Goal: Transaction & Acquisition: Purchase product/service

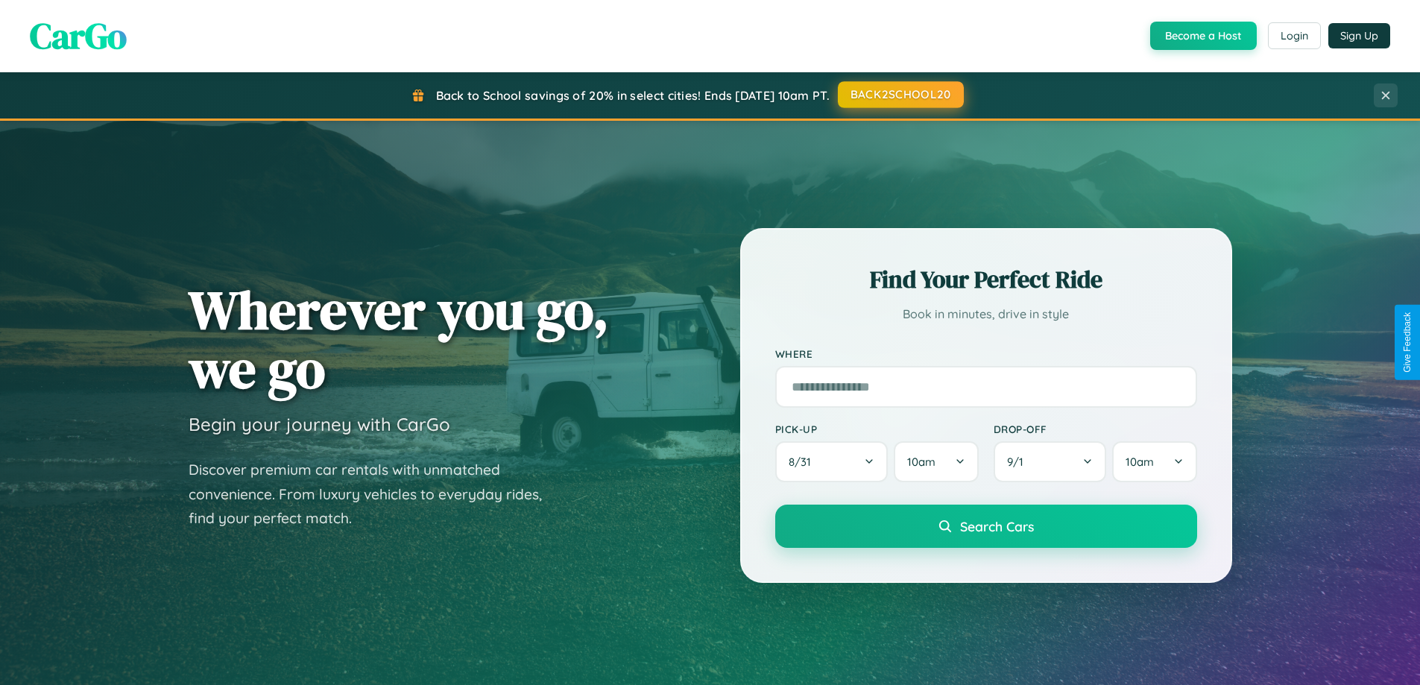
click at [900, 95] on button "BACK2SCHOOL20" at bounding box center [901, 94] width 126 height 27
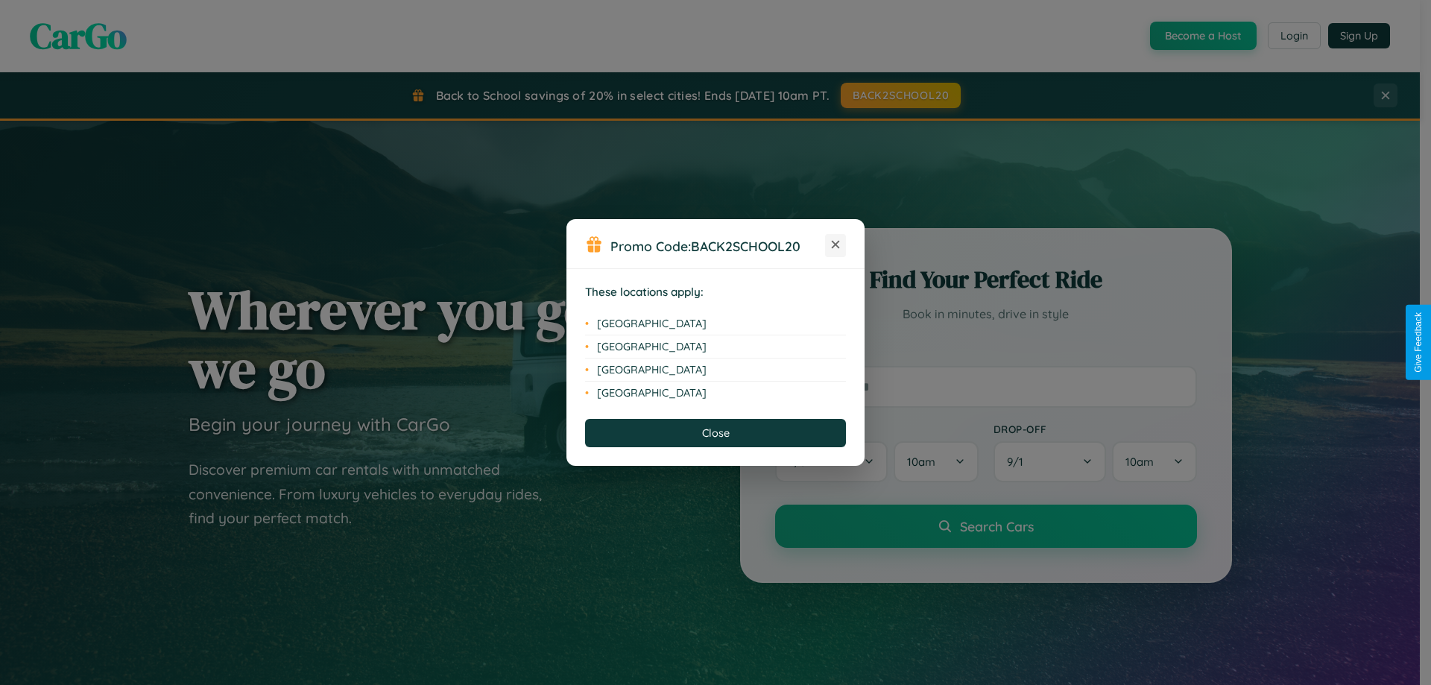
click at [836, 245] on icon at bounding box center [836, 245] width 8 height 8
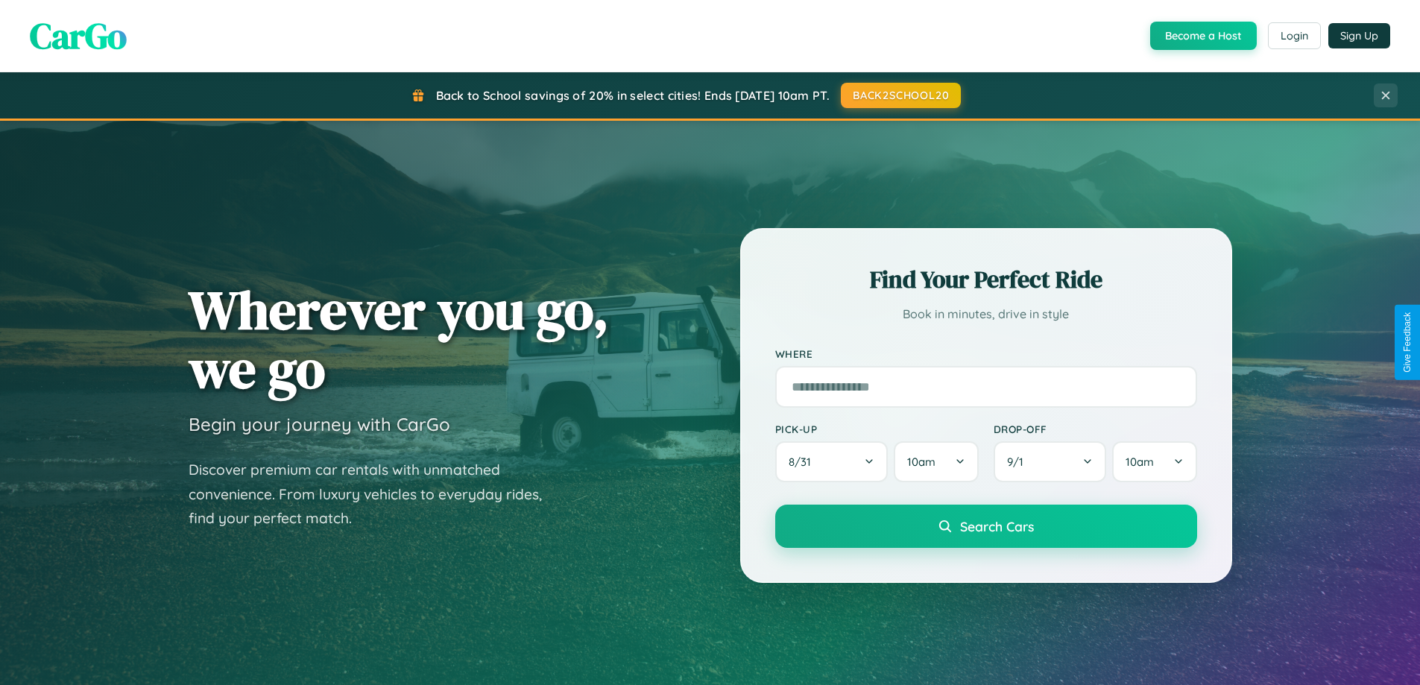
scroll to position [1026, 0]
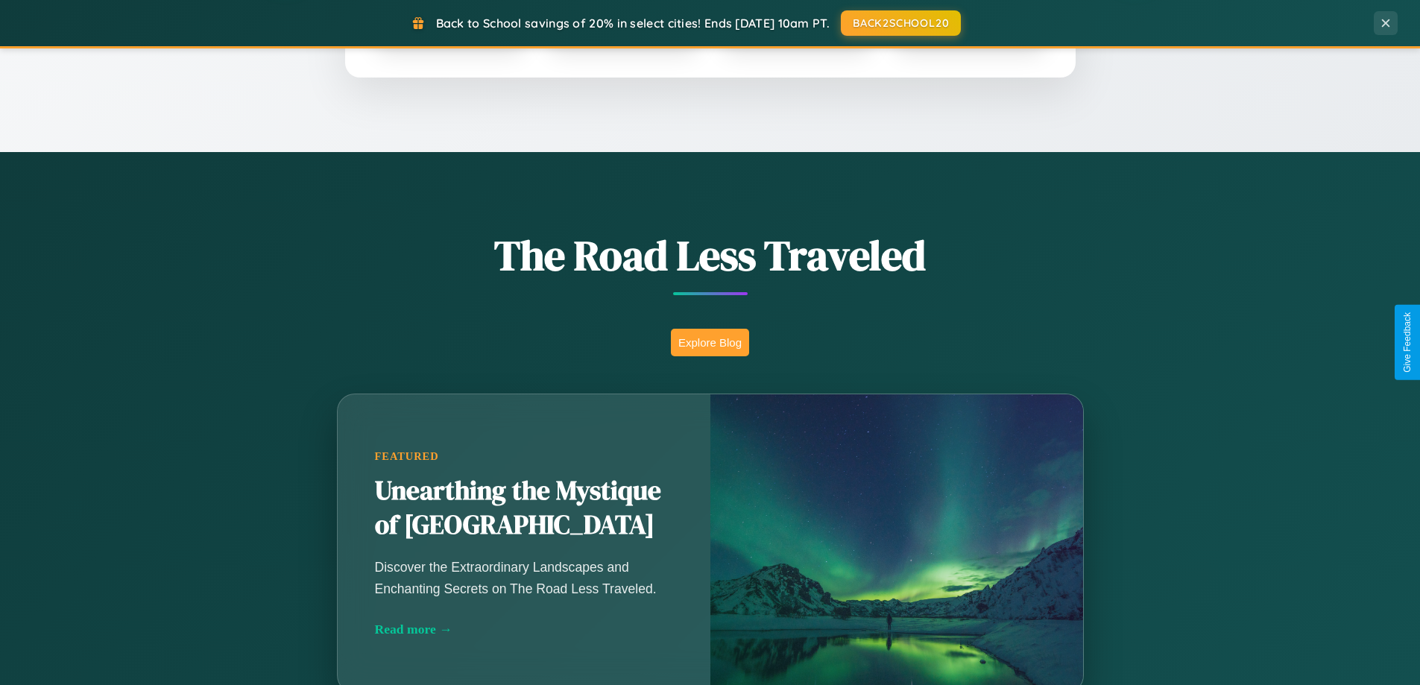
click at [710, 342] on button "Explore Blog" at bounding box center [710, 343] width 78 height 28
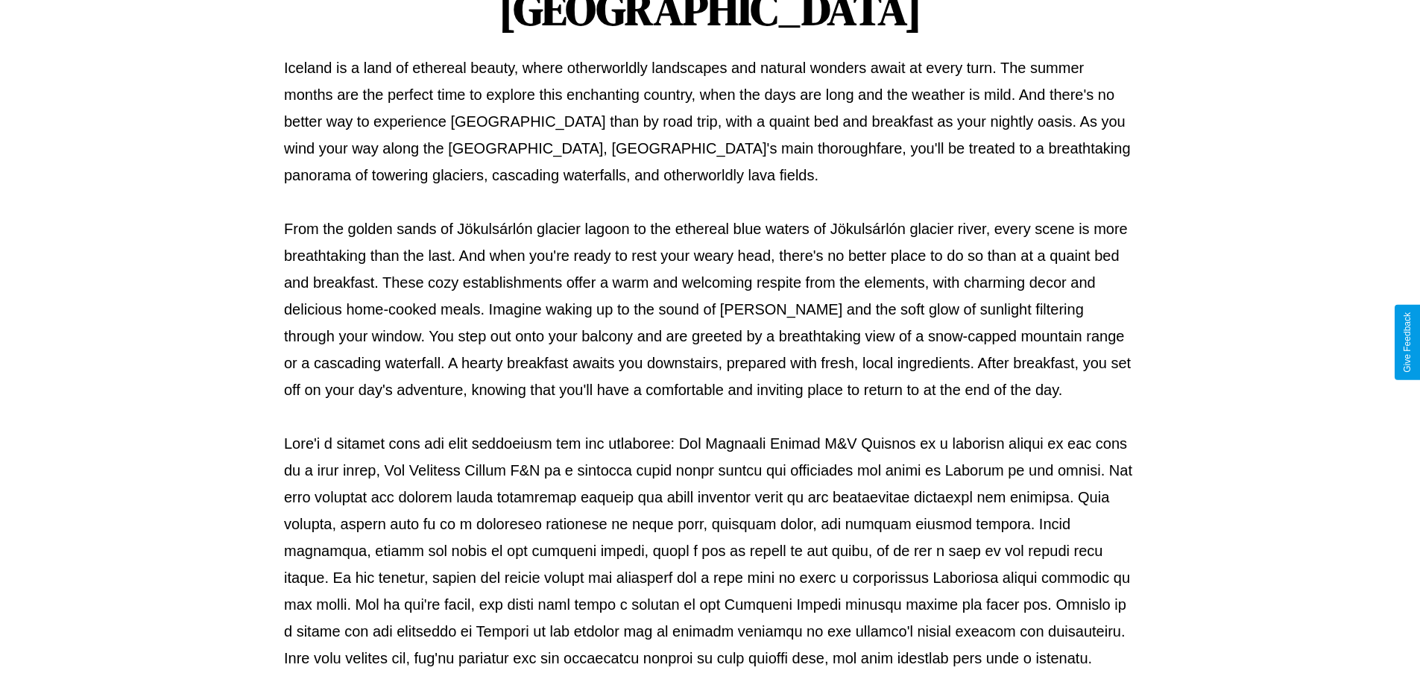
scroll to position [482, 0]
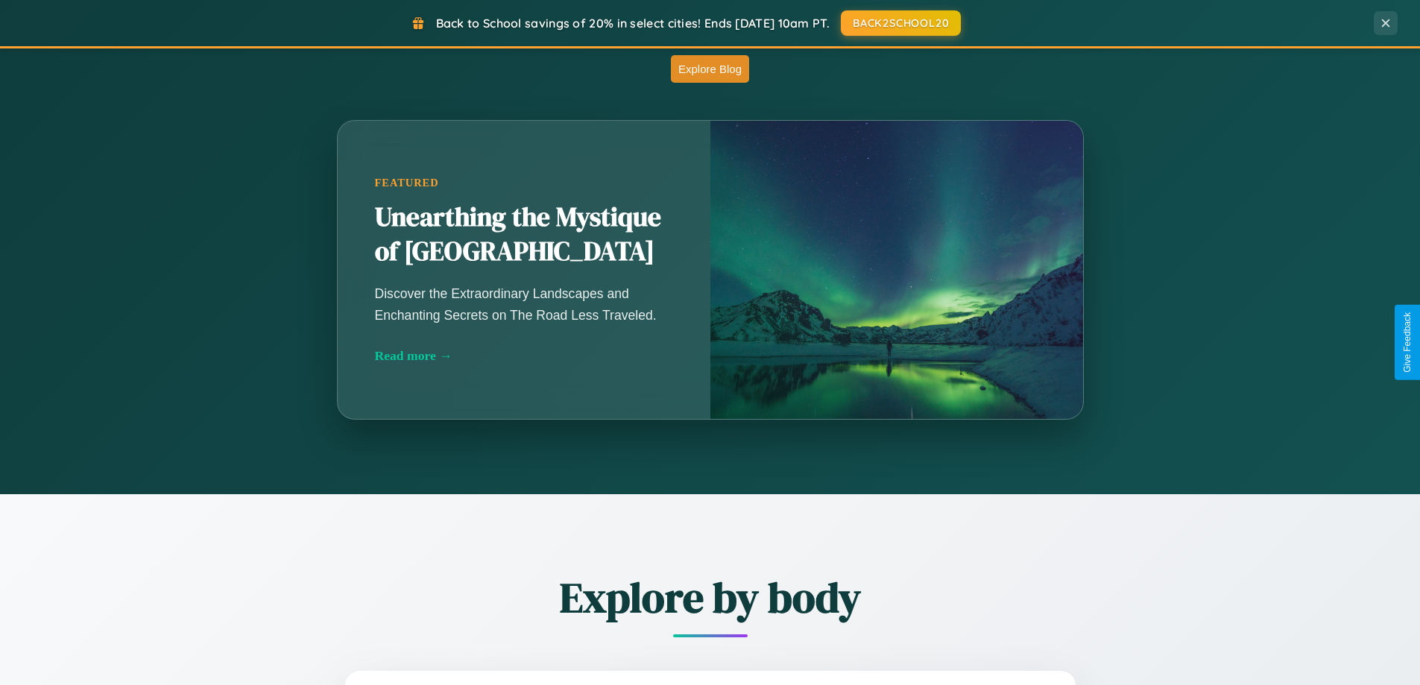
scroll to position [2395, 0]
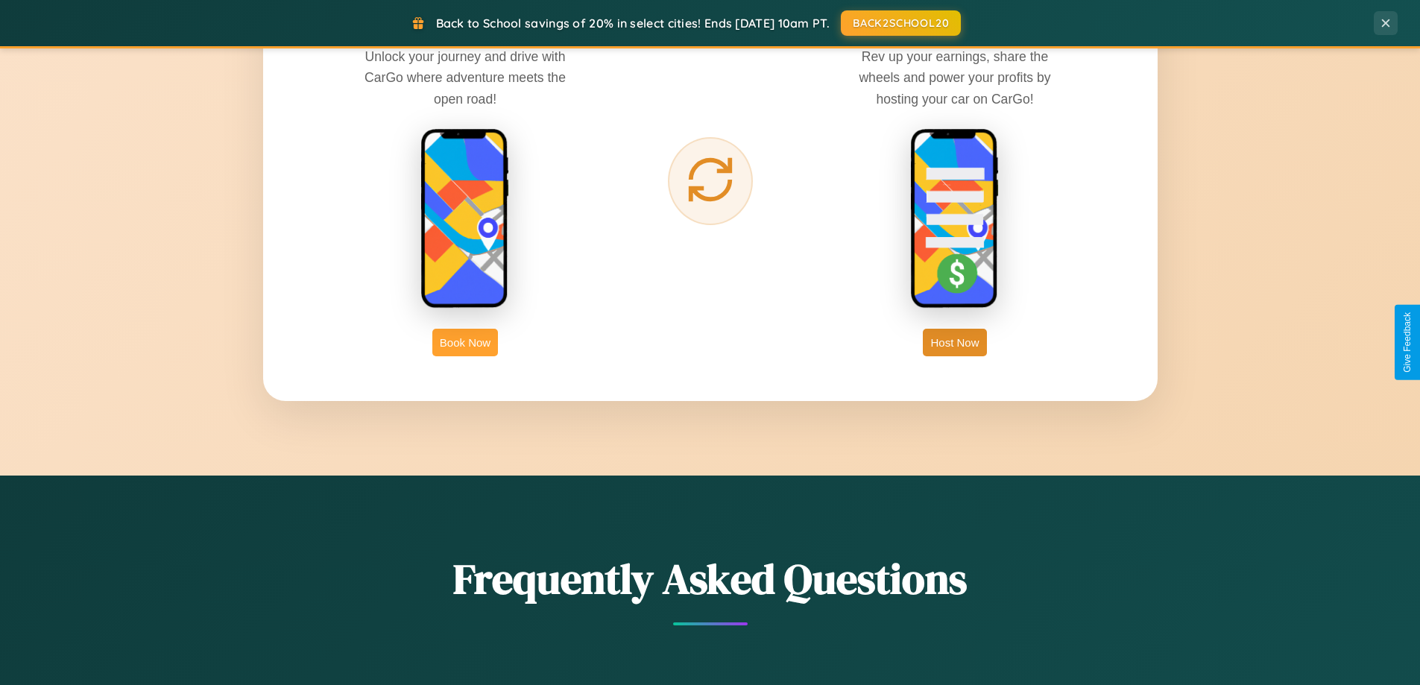
click at [465, 342] on button "Book Now" at bounding box center [465, 343] width 66 height 28
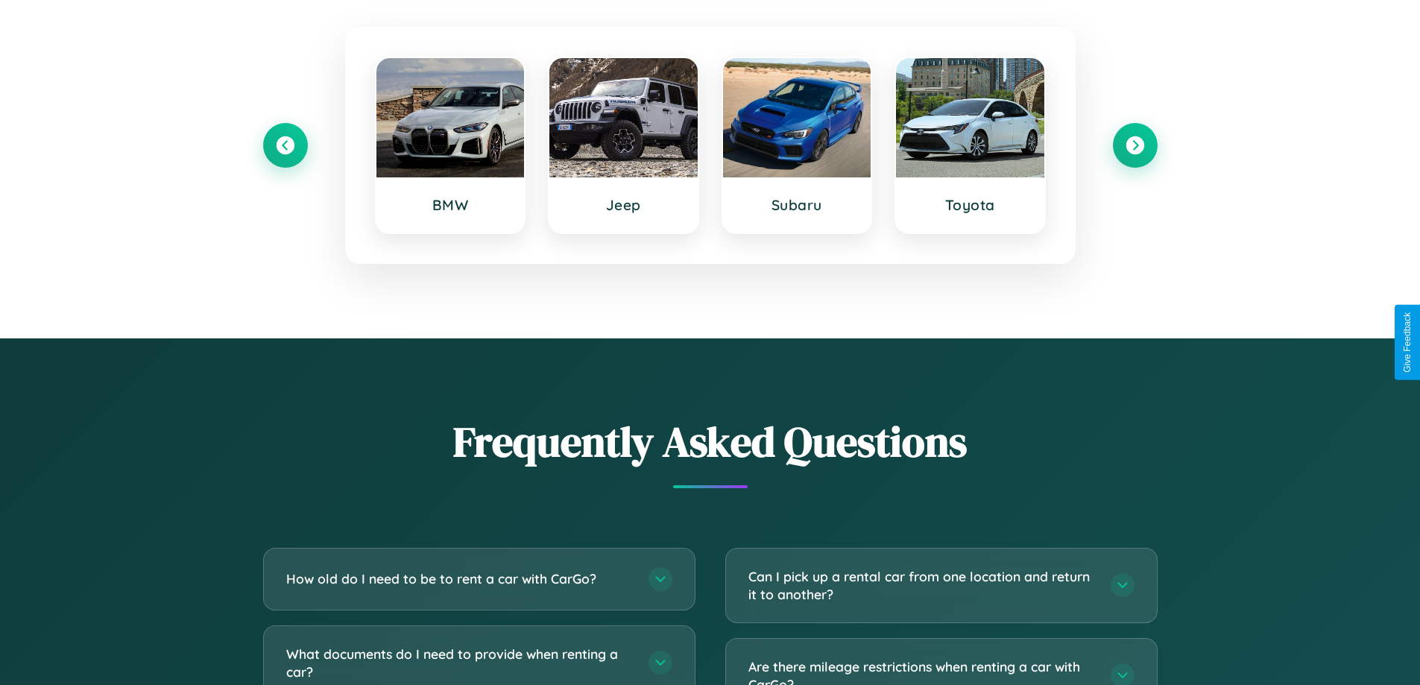
scroll to position [2620, 0]
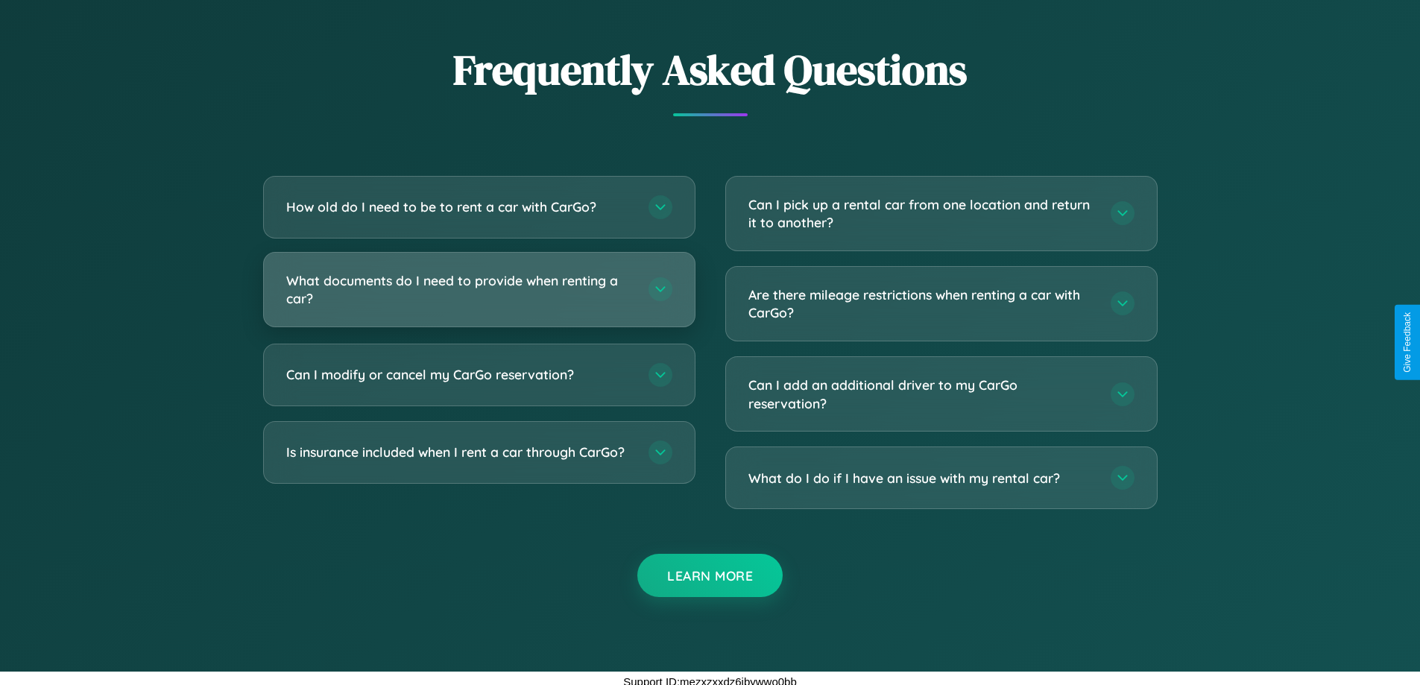
click at [478, 291] on h3 "What documents do I need to provide when renting a car?" at bounding box center [459, 289] width 347 height 37
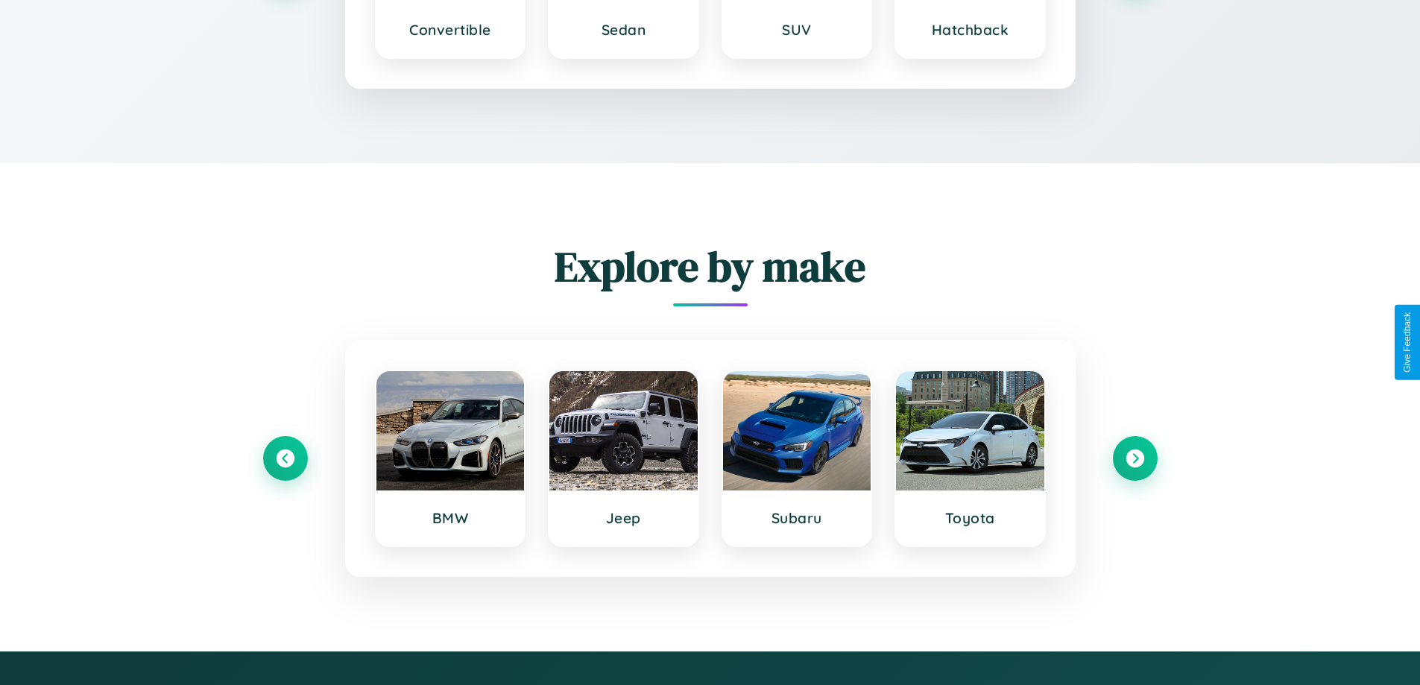
scroll to position [2362, 0]
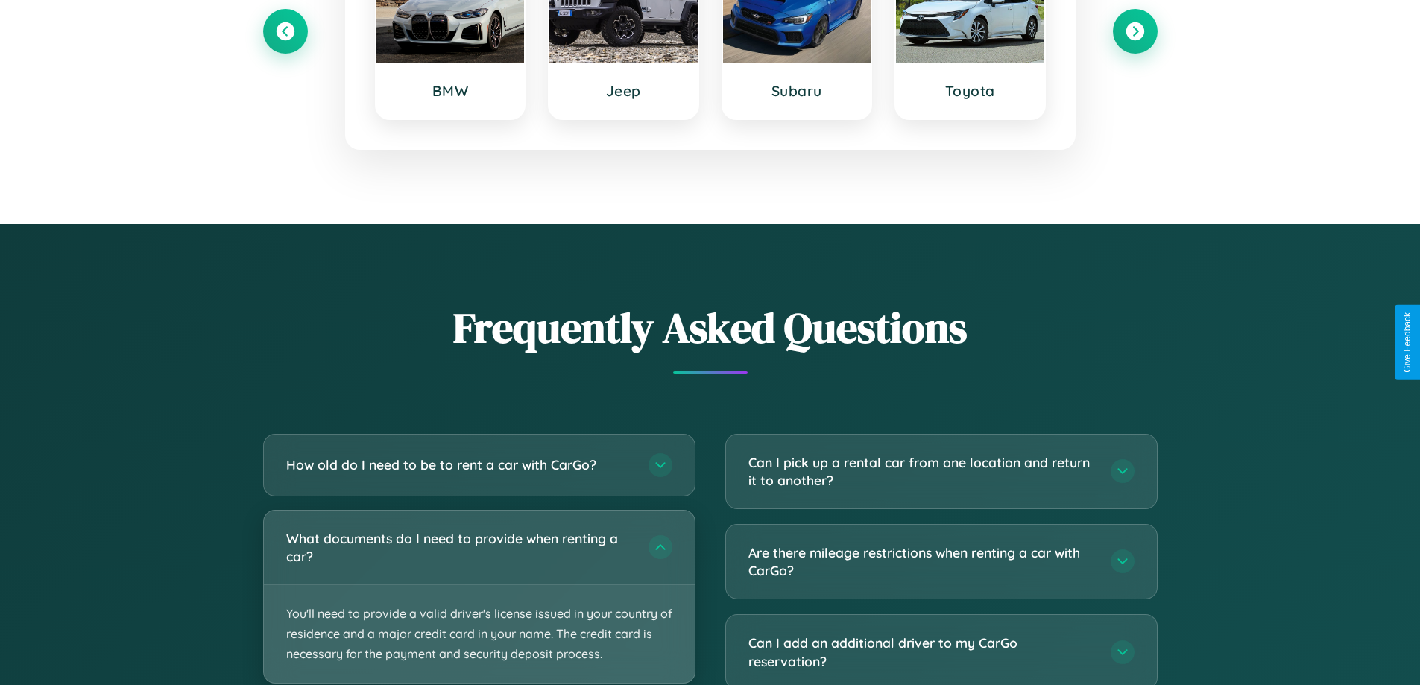
click at [478, 596] on p "You'll need to provide a valid driver's license issued in your country of resid…" at bounding box center [479, 634] width 431 height 98
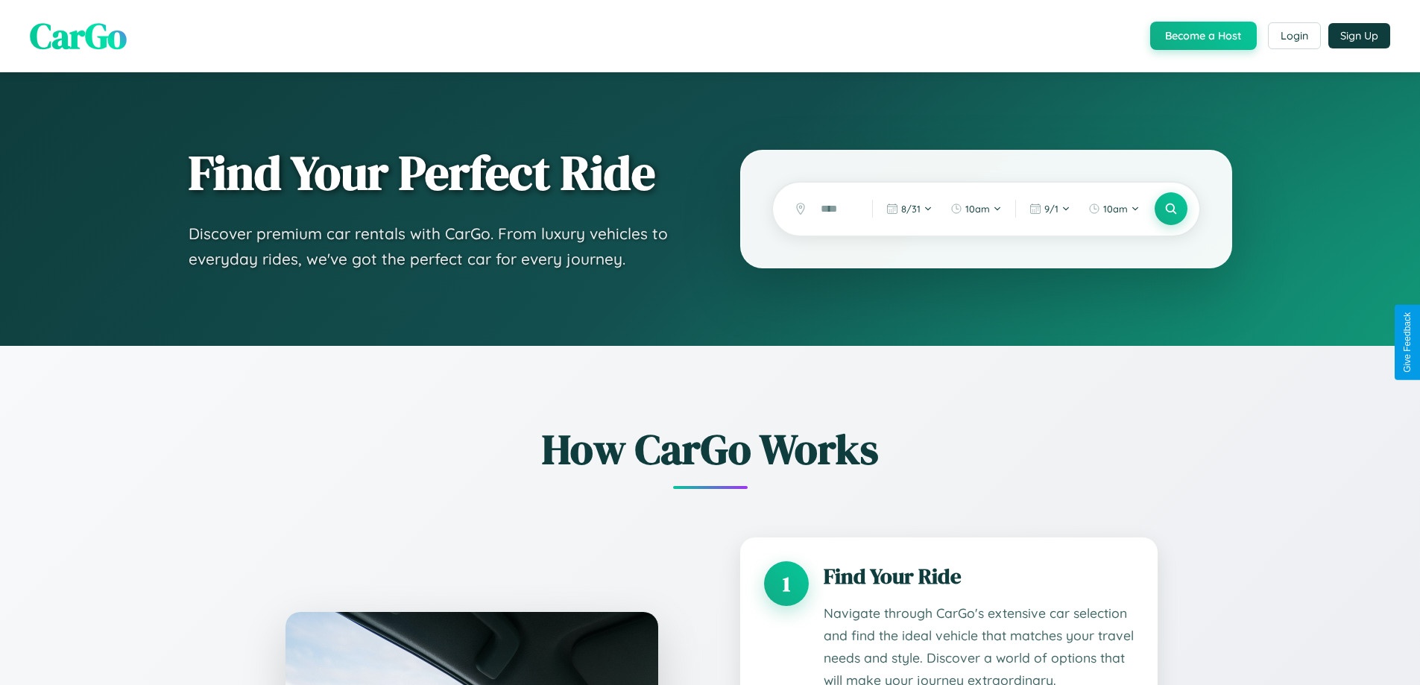
scroll to position [2186, 0]
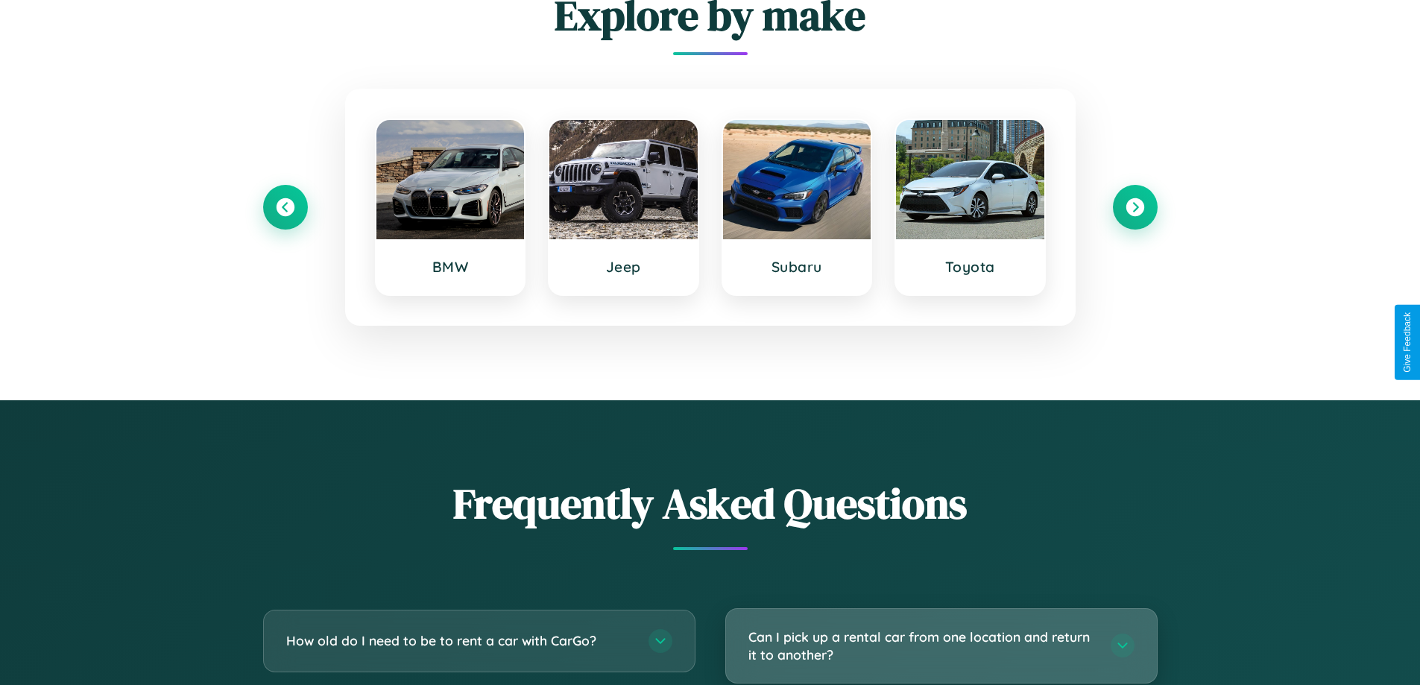
click at [941, 645] on h3 "Can I pick up a rental car from one location and return it to another?" at bounding box center [921, 646] width 347 height 37
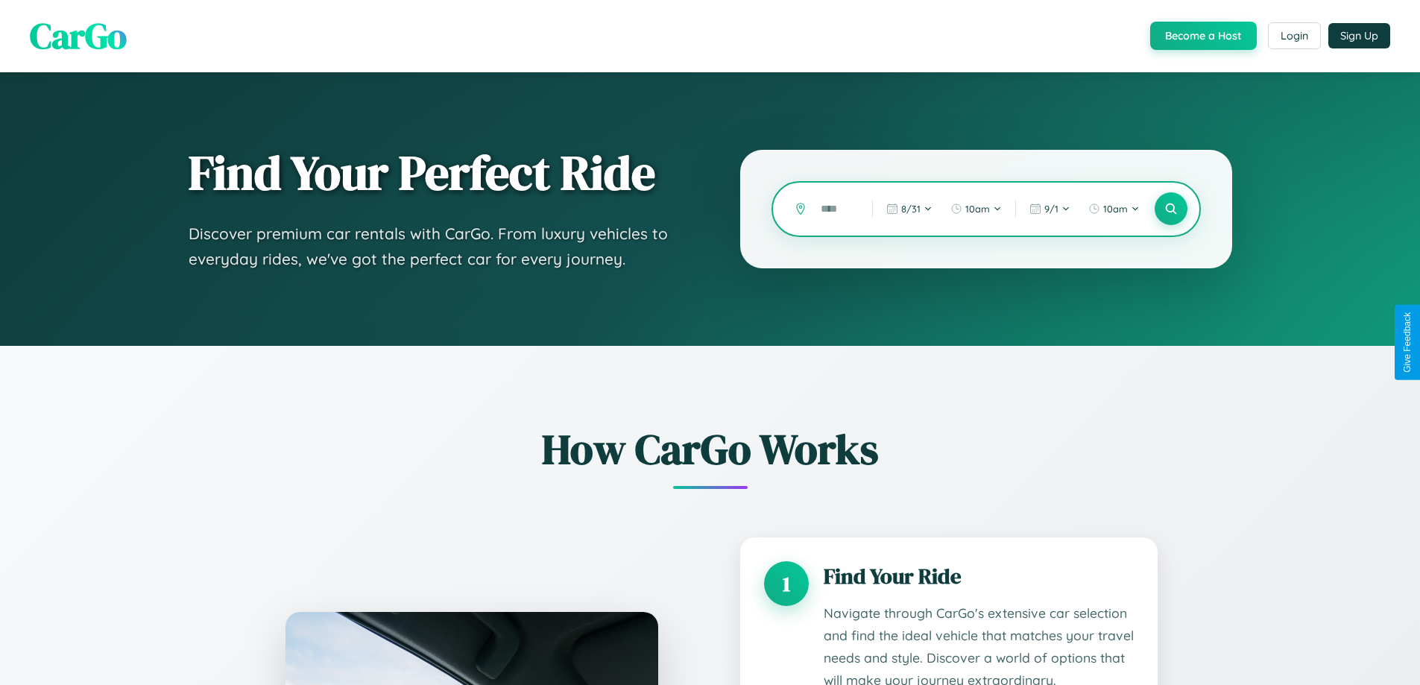
click at [836, 209] on input "text" at bounding box center [835, 209] width 44 height 26
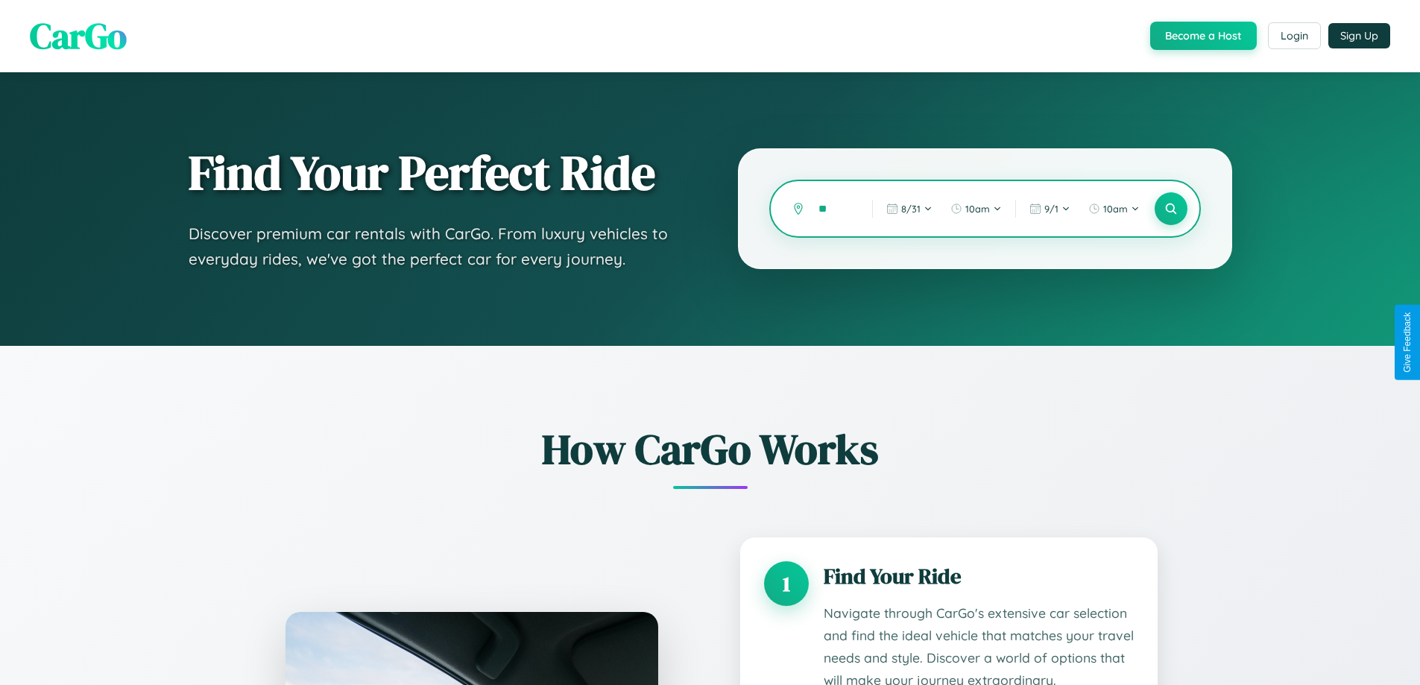
type input "*"
type input "*********"
click at [1170, 209] on icon at bounding box center [1170, 209] width 14 height 14
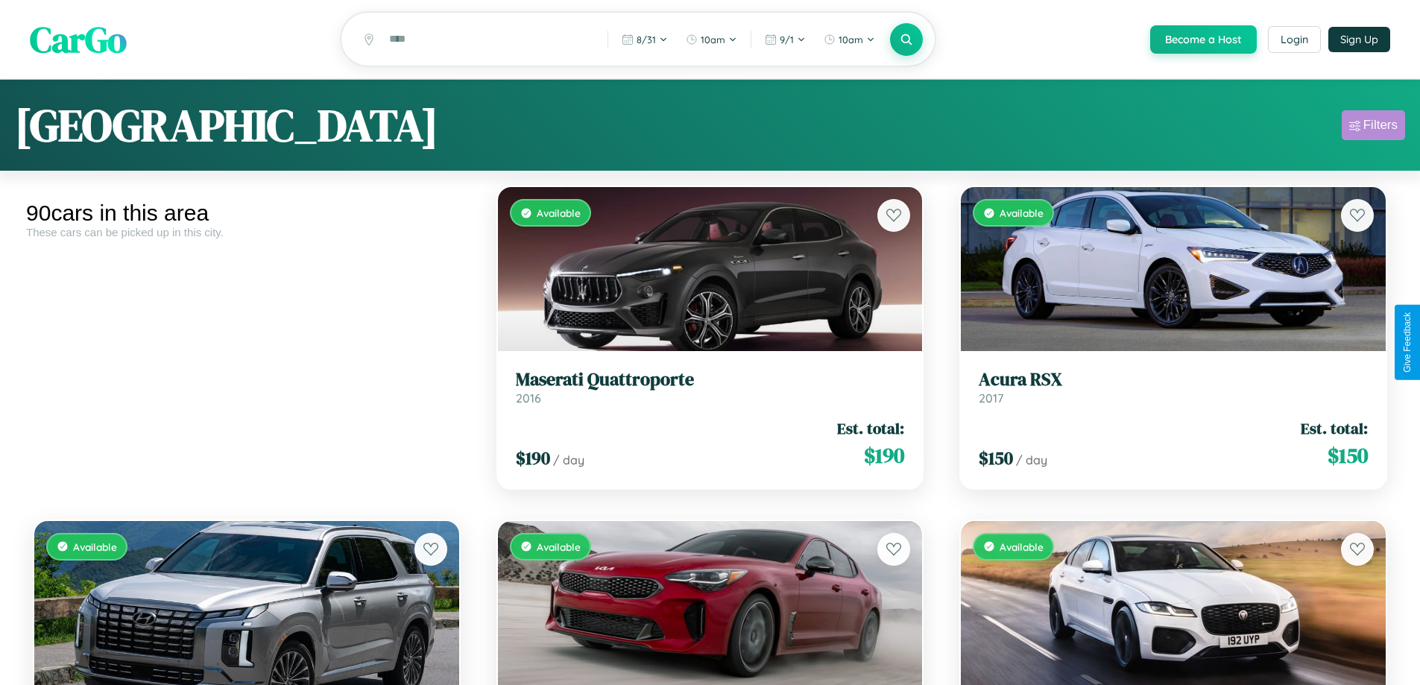
click at [1373, 127] on div "Filters" at bounding box center [1380, 125] width 34 height 15
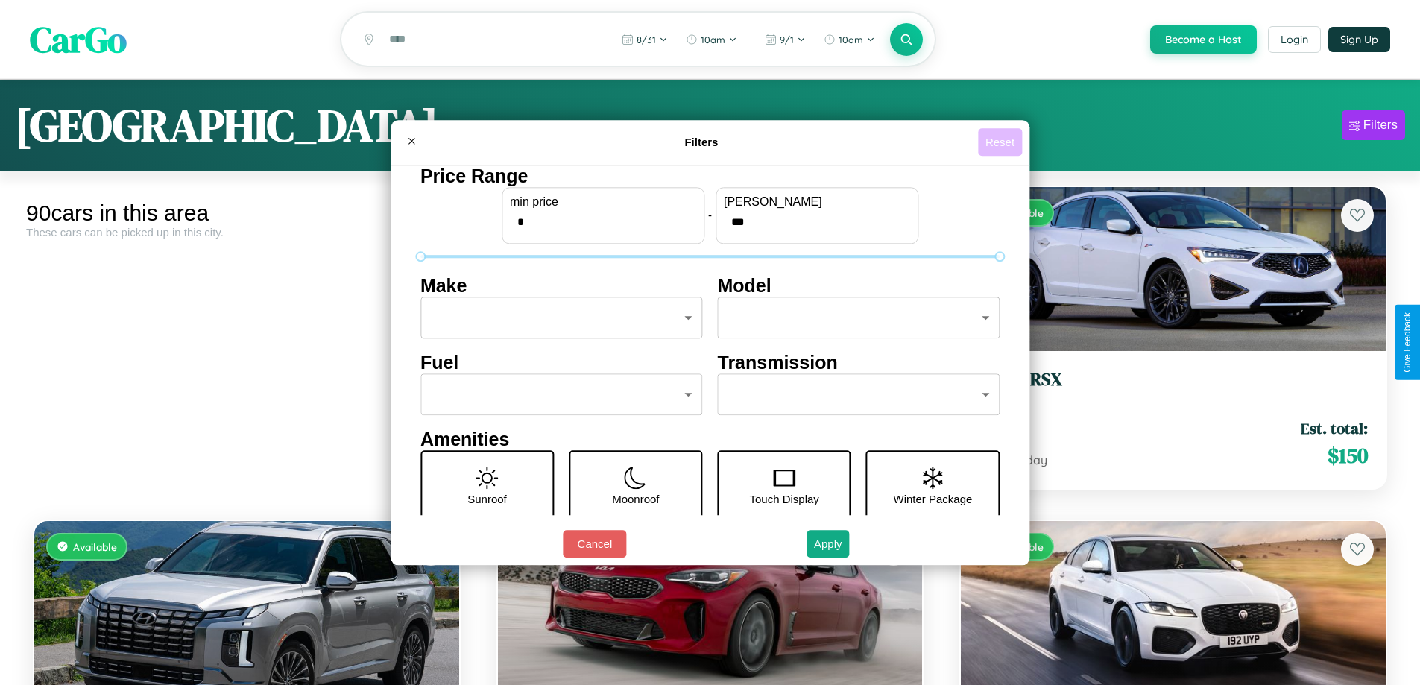
click at [1002, 142] on button "Reset" at bounding box center [1000, 142] width 44 height 28
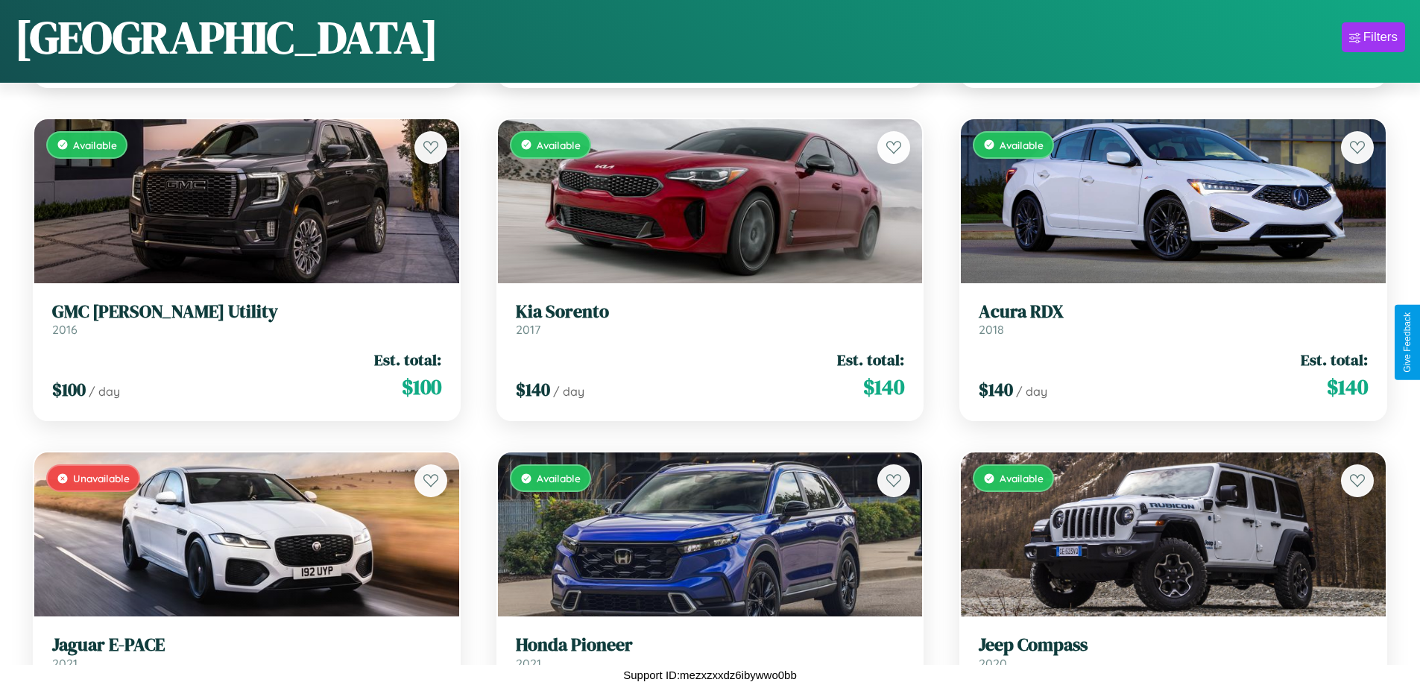
scroll to position [6885, 0]
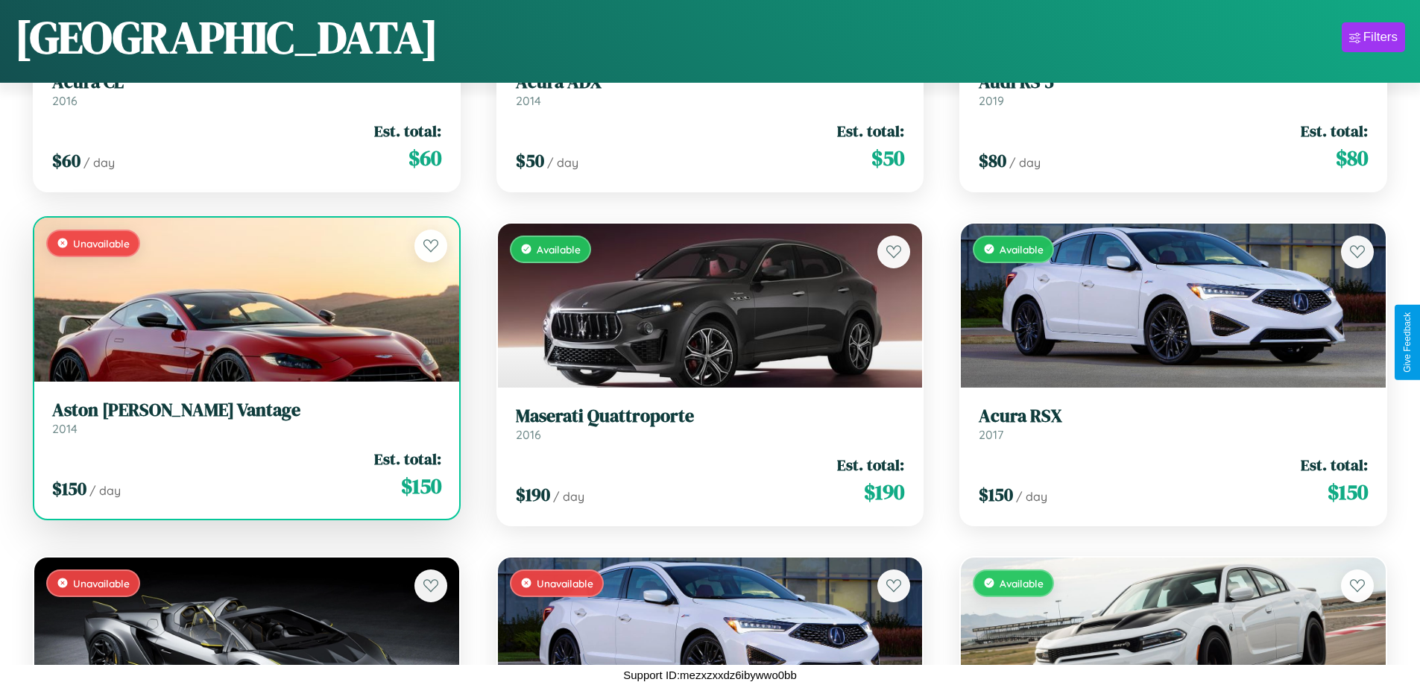
click at [244, 474] on div "$ 150 / day Est. total: $ 150" at bounding box center [246, 474] width 389 height 53
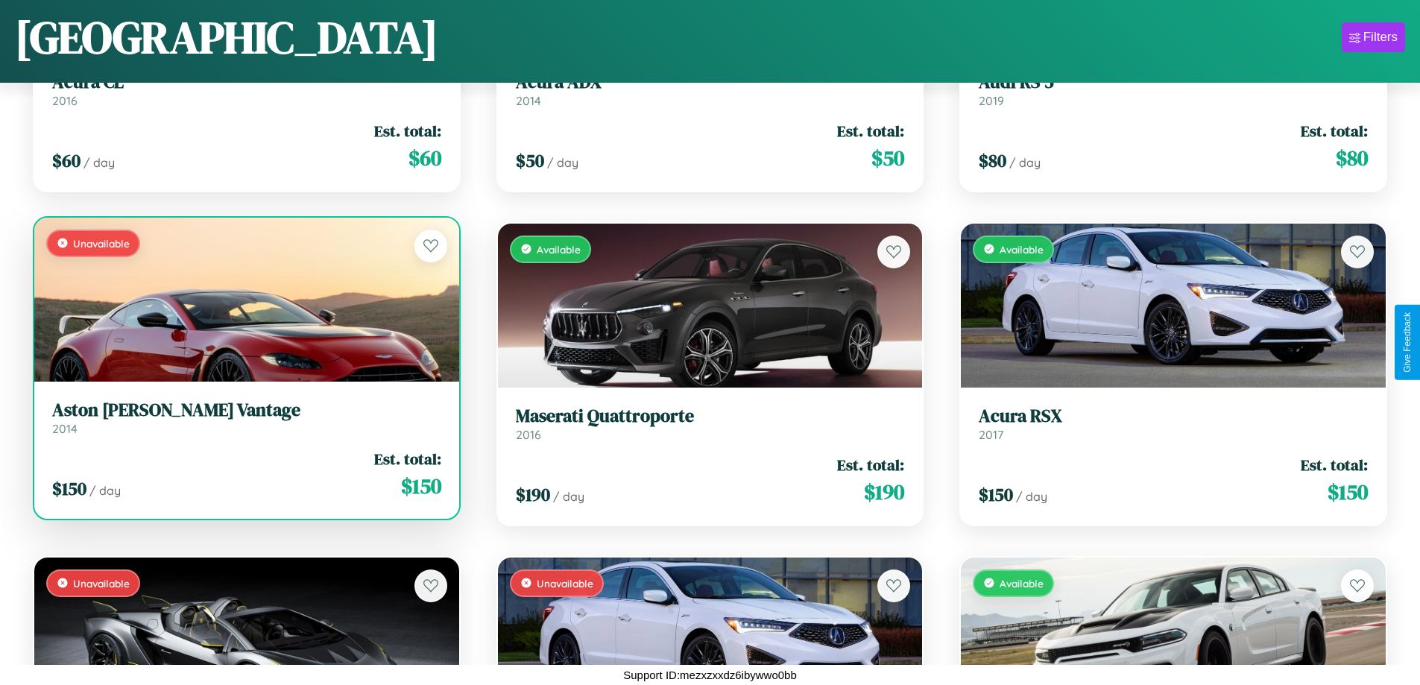
click at [244, 474] on div "$ 150 / day Est. total: $ 150" at bounding box center [246, 474] width 389 height 53
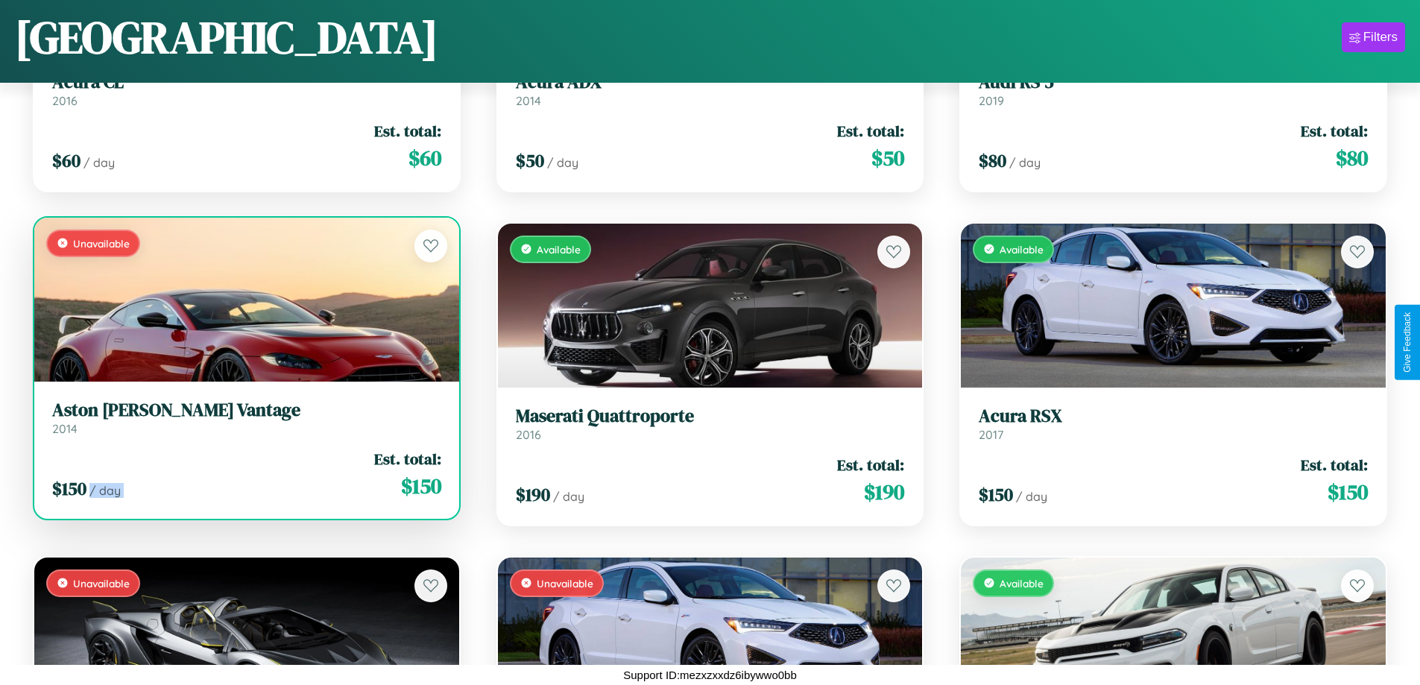
click at [244, 474] on div "$ 150 / day Est. total: $ 150" at bounding box center [246, 474] width 389 height 53
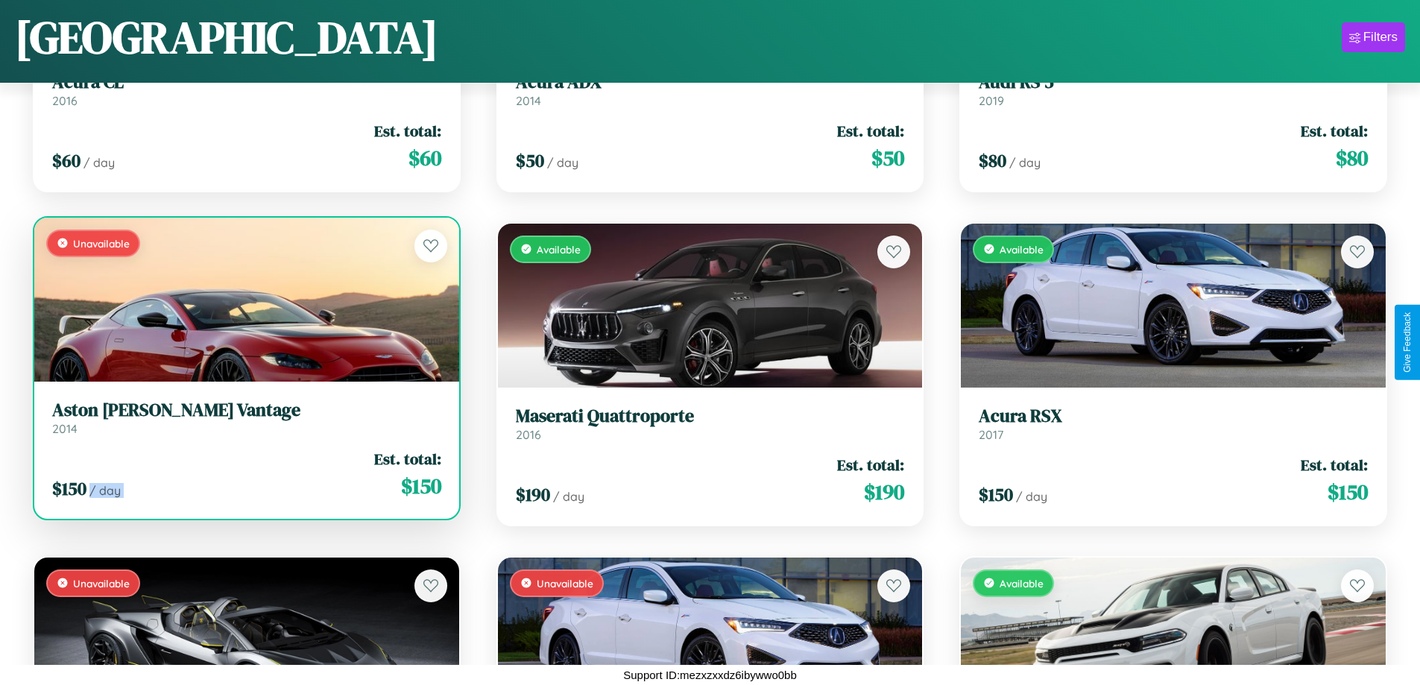
click at [244, 474] on div "$ 150 / day Est. total: $ 150" at bounding box center [246, 474] width 389 height 53
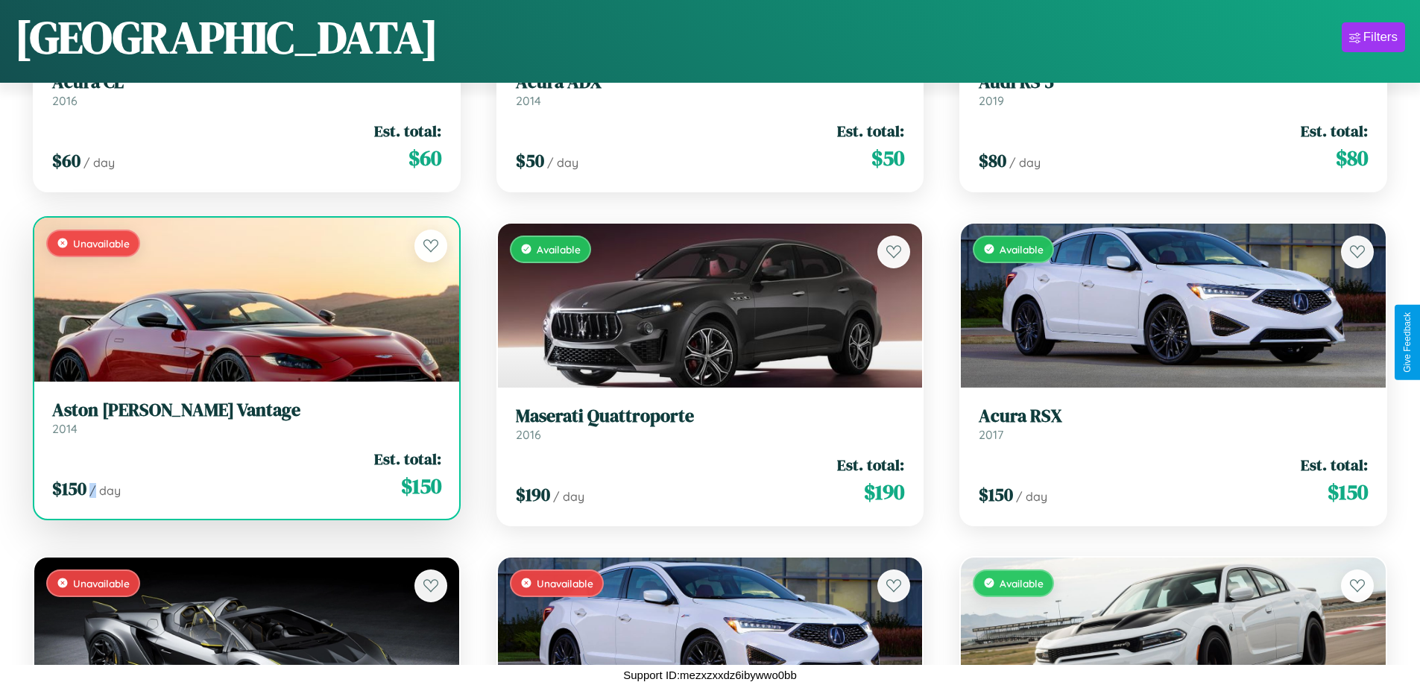
click at [244, 474] on div "$ 150 / day Est. total: $ 150" at bounding box center [246, 474] width 389 height 53
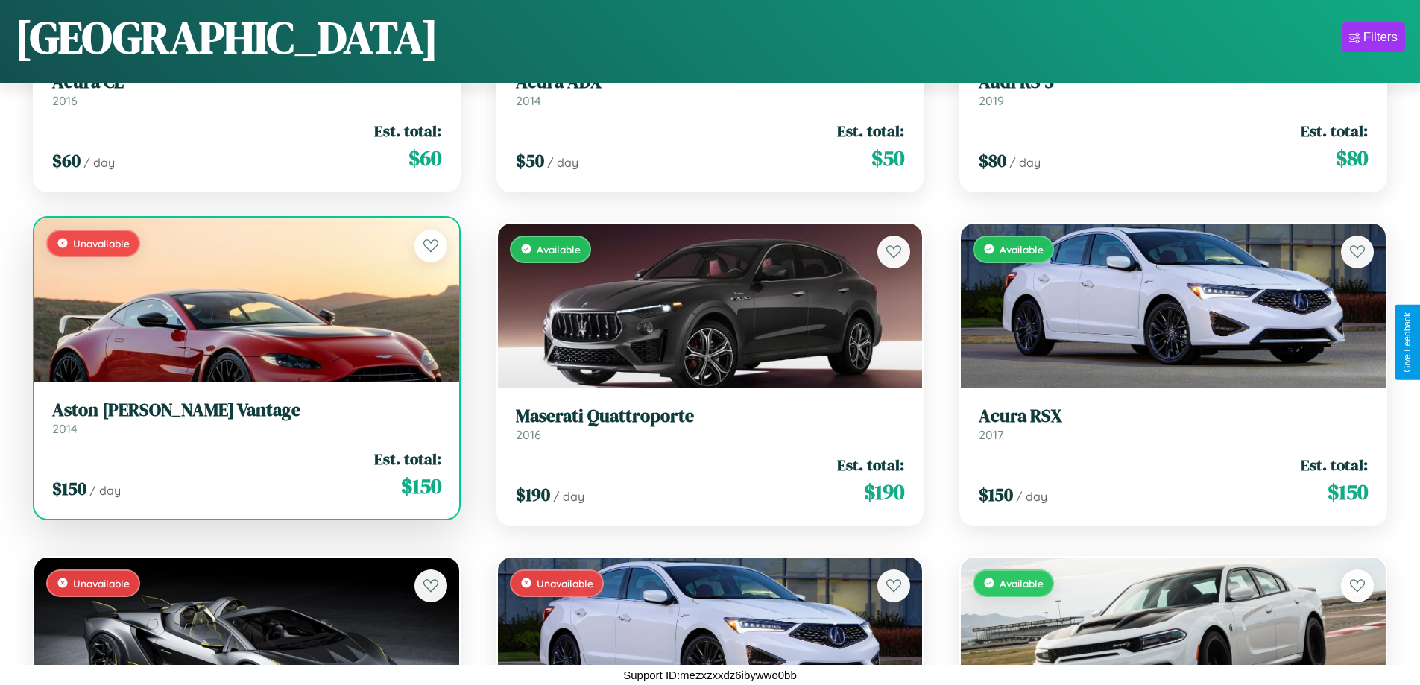
click at [244, 417] on h3 "Aston Martin Vantage" at bounding box center [246, 410] width 389 height 22
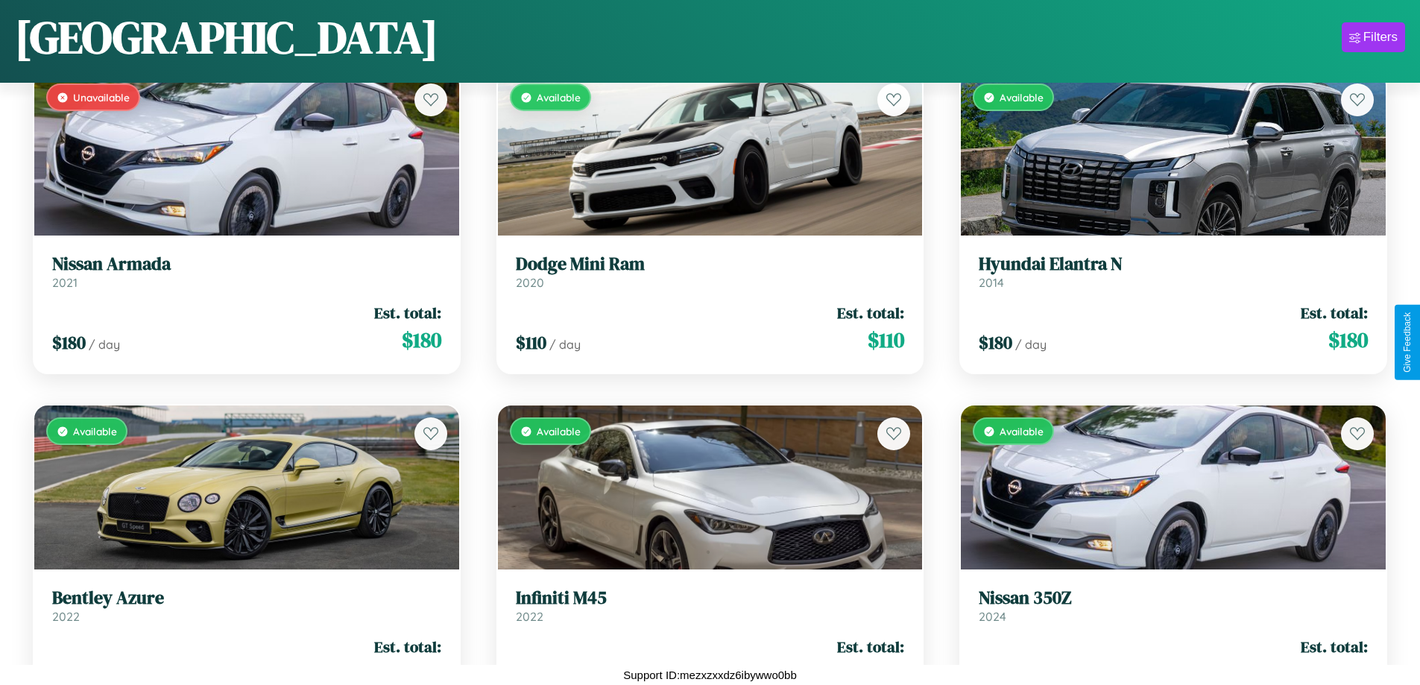
scroll to position [1878, 0]
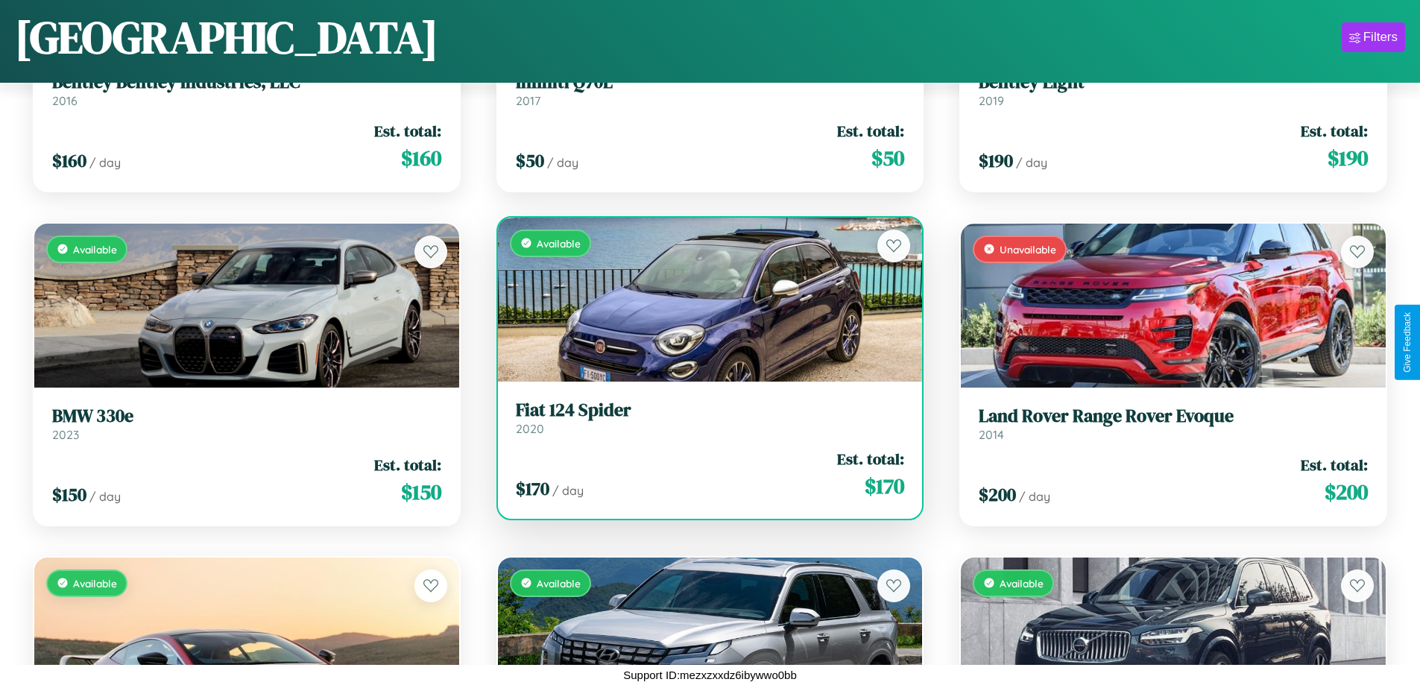
click at [704, 299] on div "Available" at bounding box center [710, 300] width 425 height 164
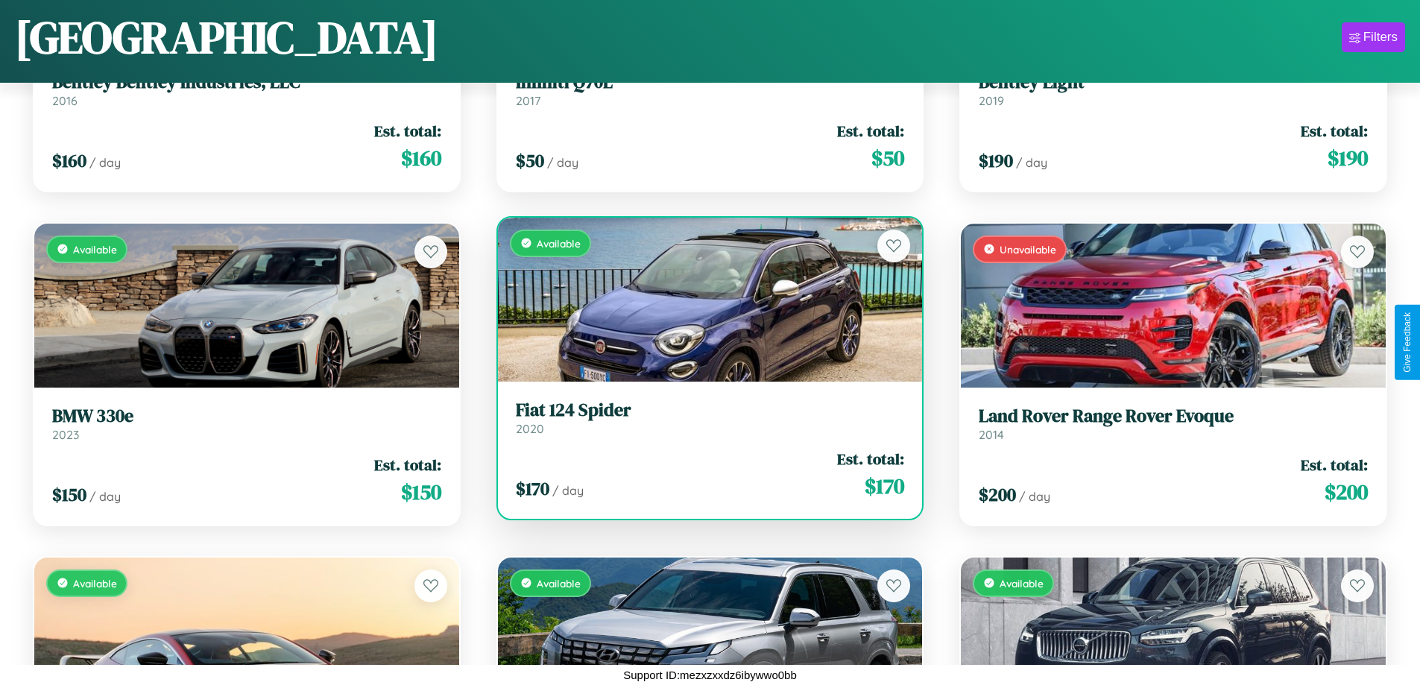
click at [704, 299] on div "Available" at bounding box center [710, 300] width 425 height 164
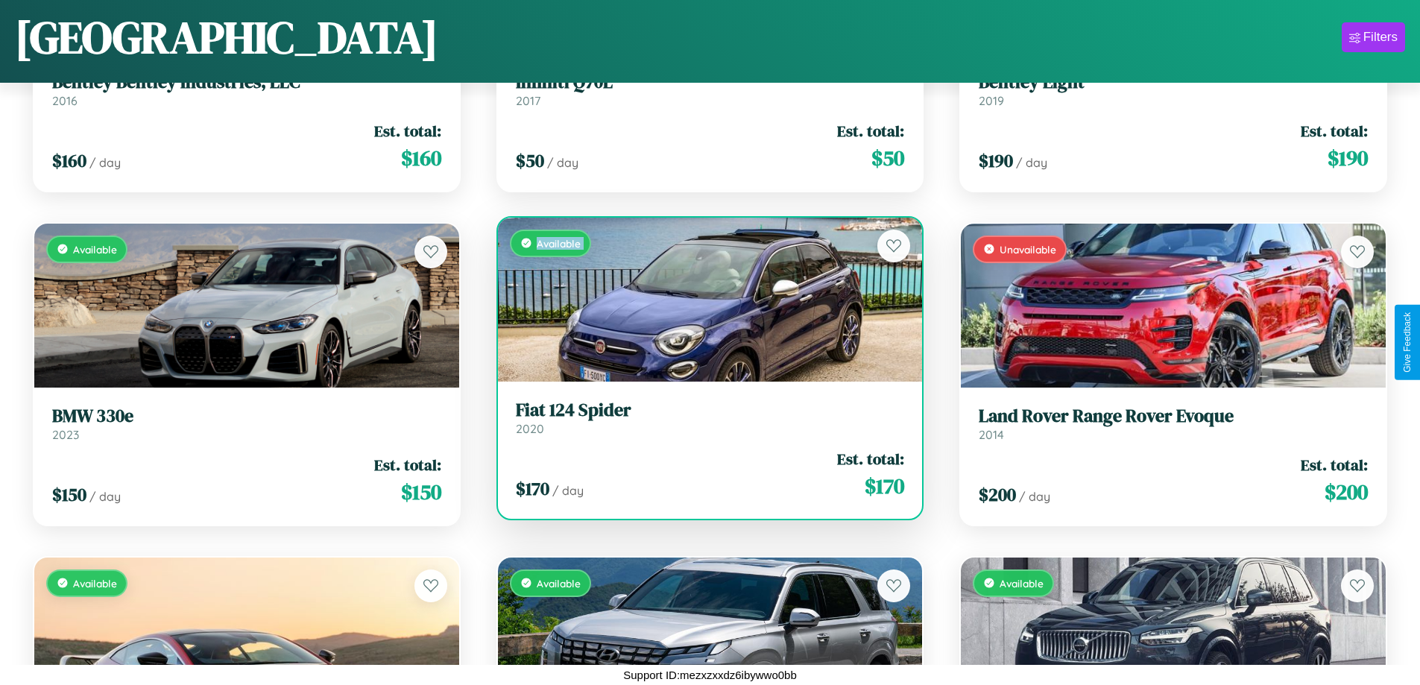
click at [704, 299] on div "Available" at bounding box center [710, 300] width 425 height 164
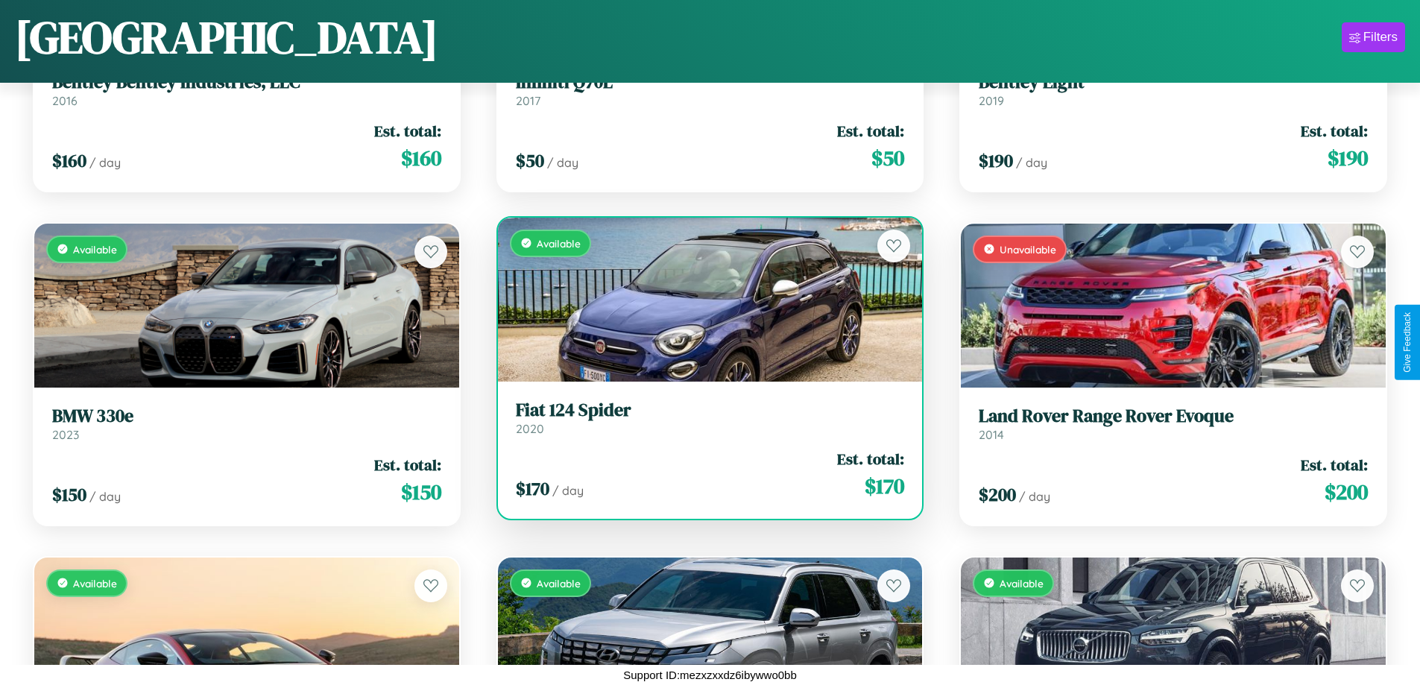
click at [704, 299] on div "Available" at bounding box center [710, 300] width 425 height 164
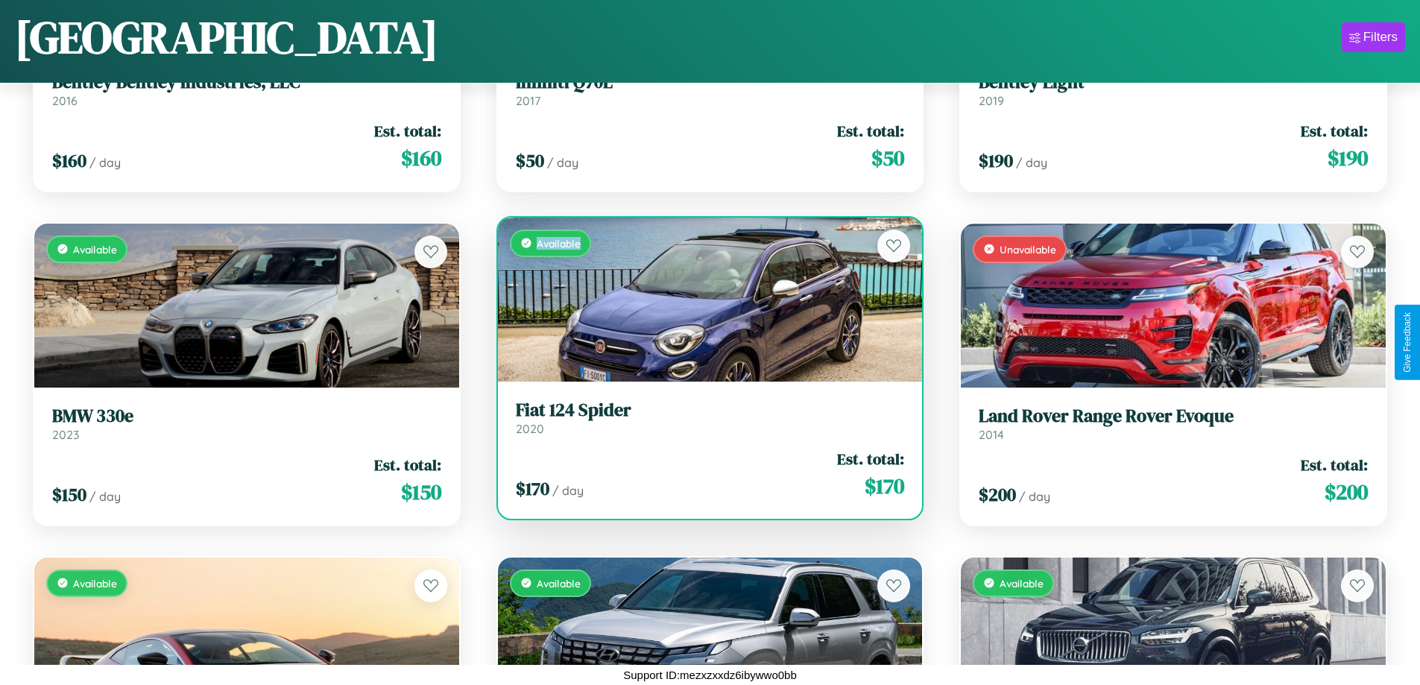
click at [704, 299] on div "Available" at bounding box center [710, 300] width 425 height 164
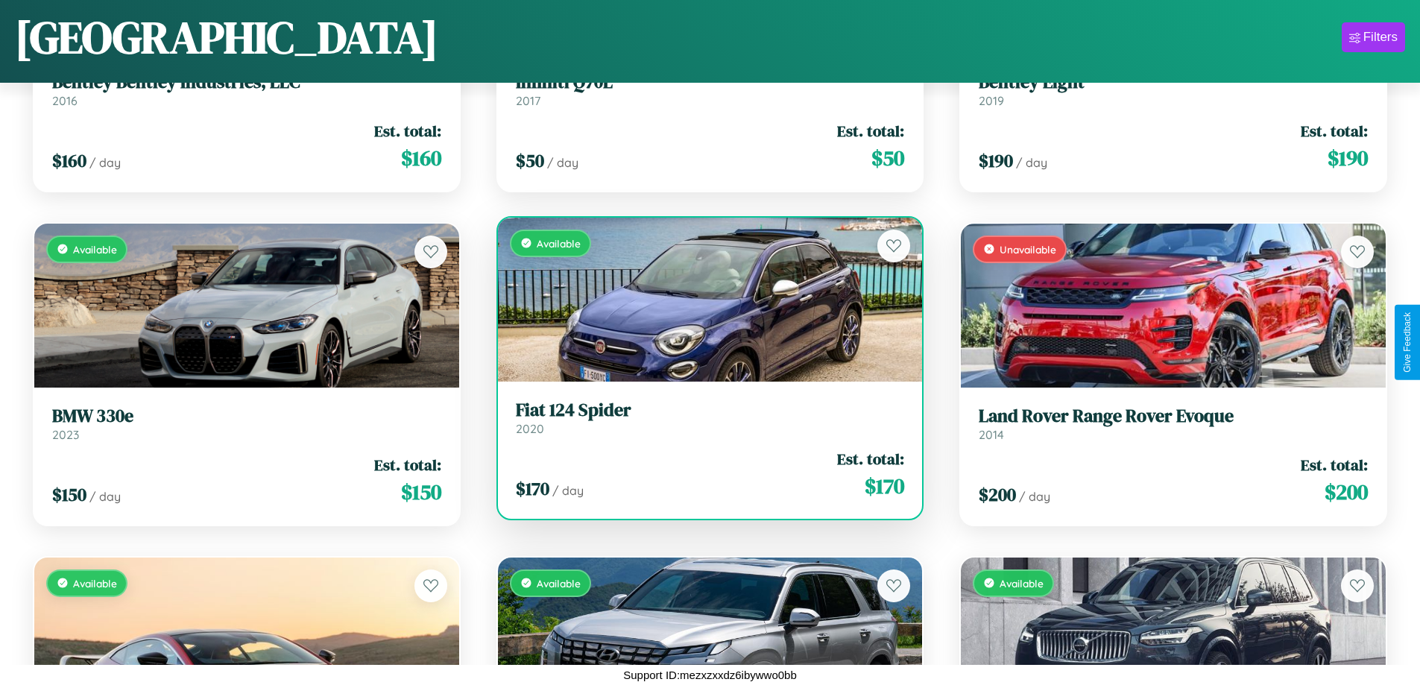
click at [704, 417] on h3 "Fiat 124 Spider" at bounding box center [710, 410] width 389 height 22
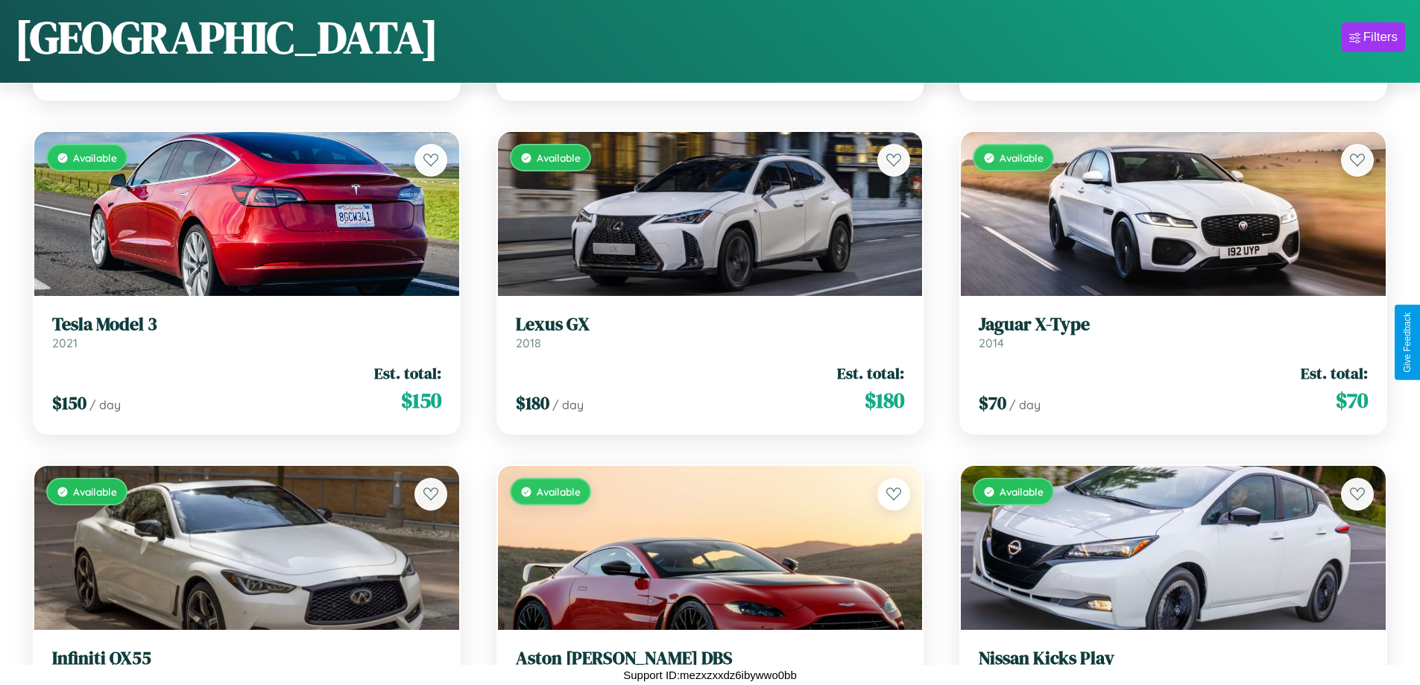
scroll to position [7218, 0]
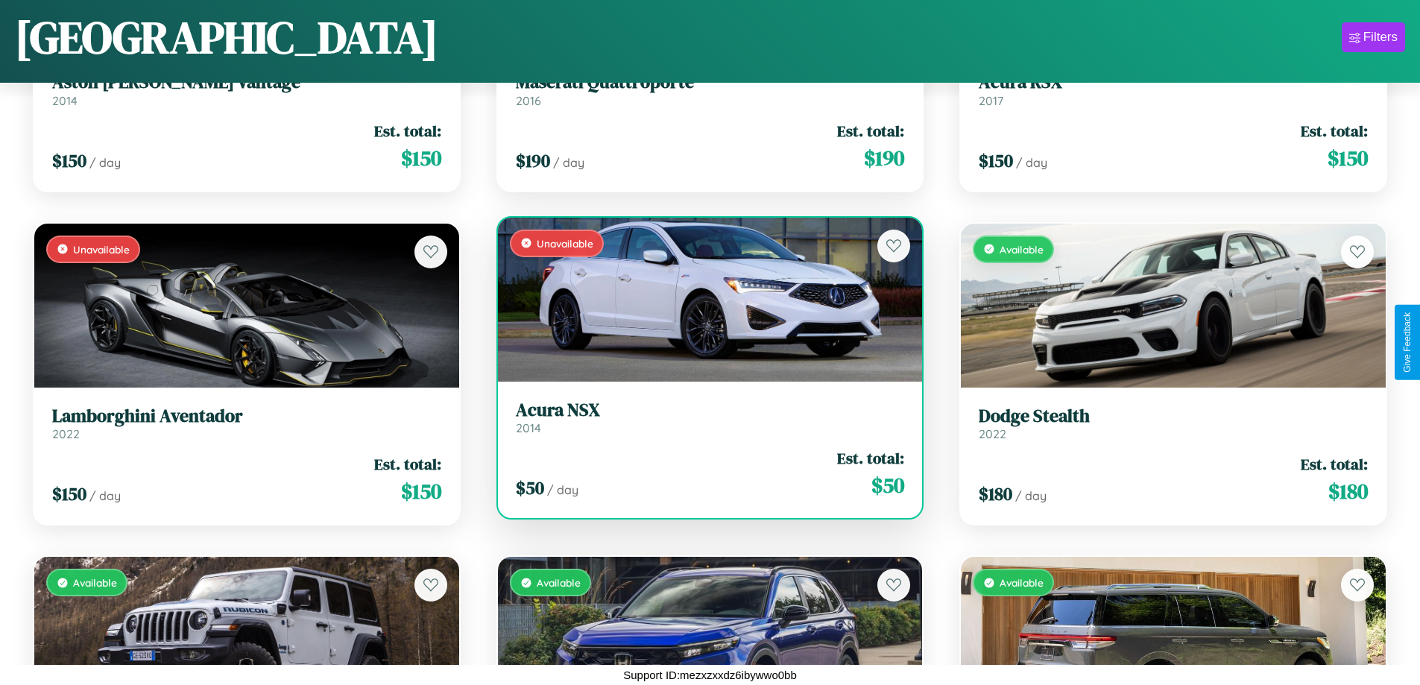
click at [704, 300] on div "Unavailable" at bounding box center [710, 300] width 425 height 164
click at [704, 299] on div "Unavailable" at bounding box center [710, 300] width 425 height 164
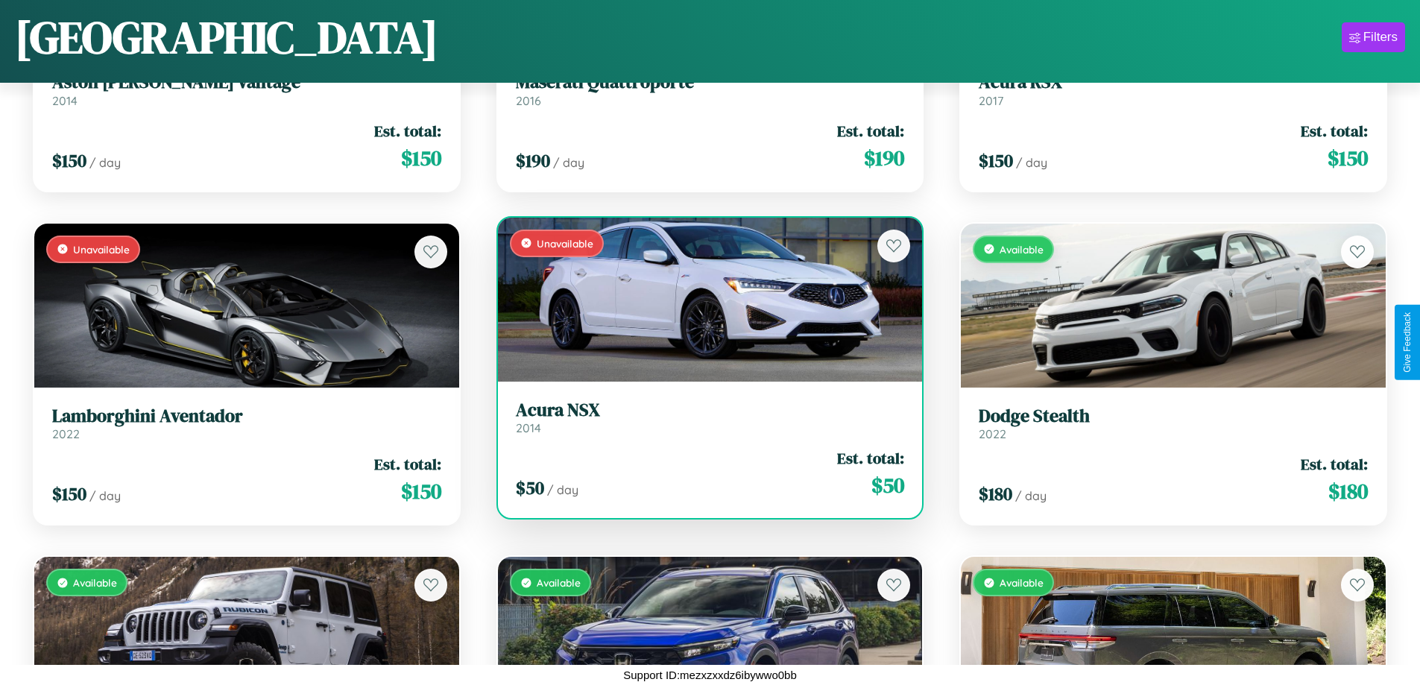
click at [704, 299] on div "Unavailable" at bounding box center [710, 300] width 425 height 164
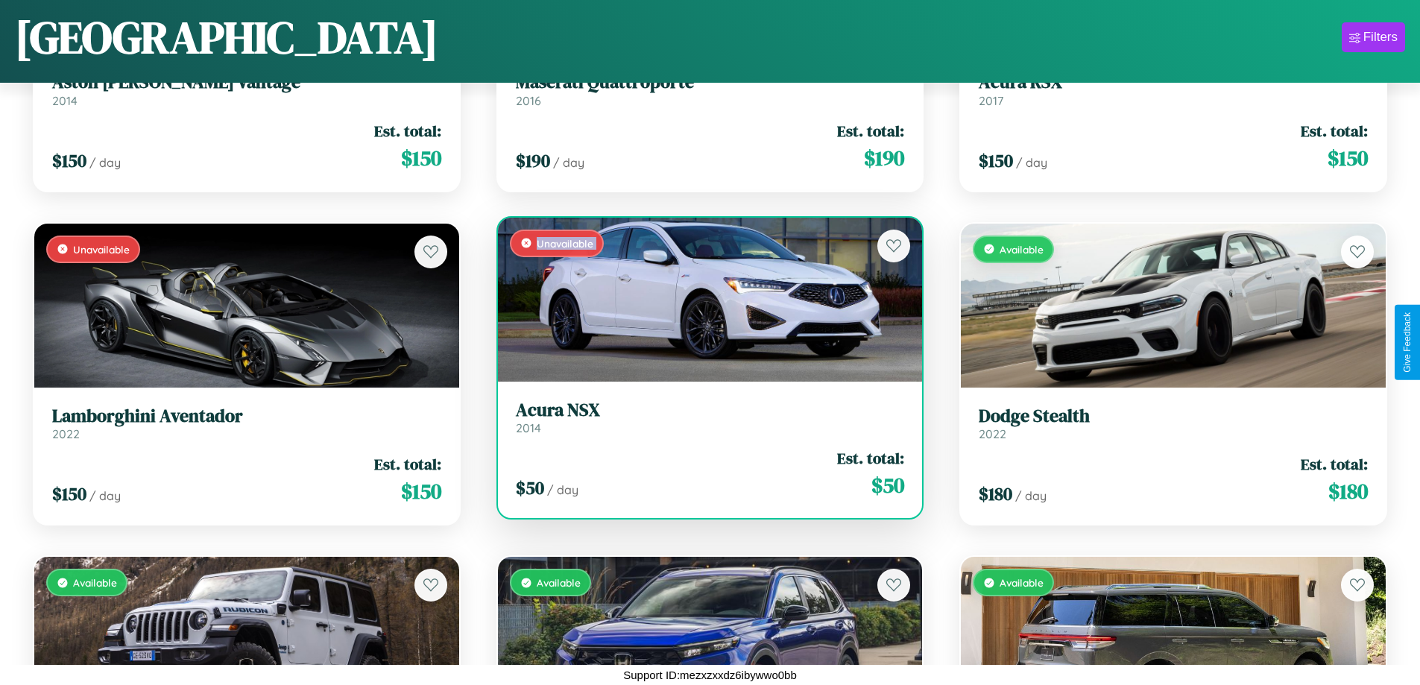
click at [704, 299] on div "Unavailable" at bounding box center [710, 300] width 425 height 164
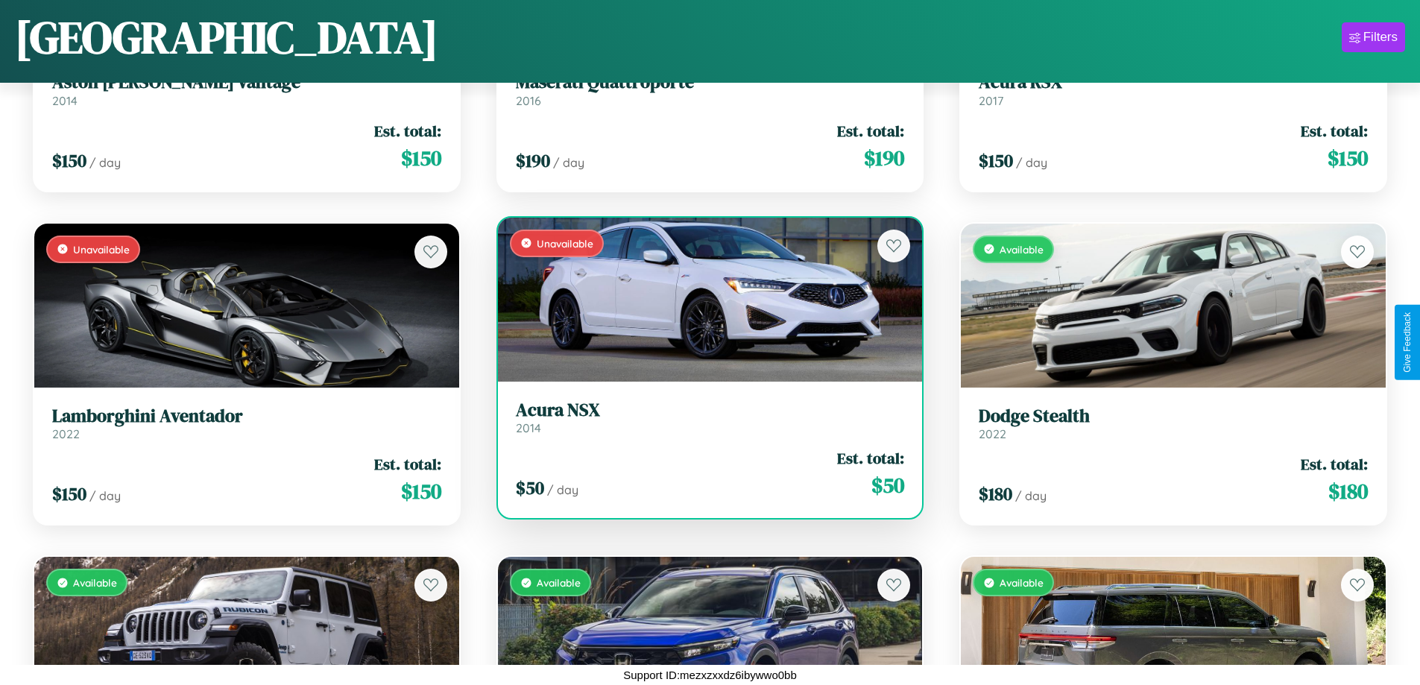
click at [704, 299] on div "Unavailable" at bounding box center [710, 300] width 425 height 164
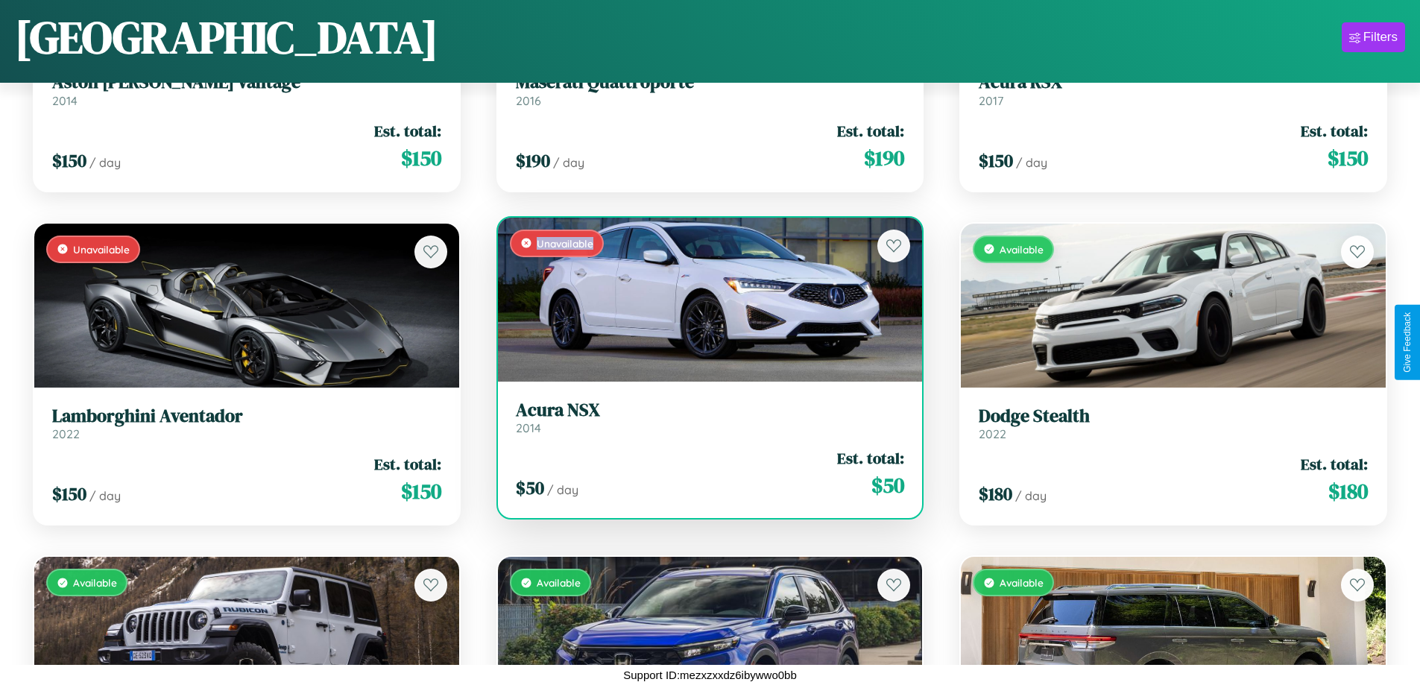
click at [704, 299] on div "Unavailable" at bounding box center [710, 300] width 425 height 164
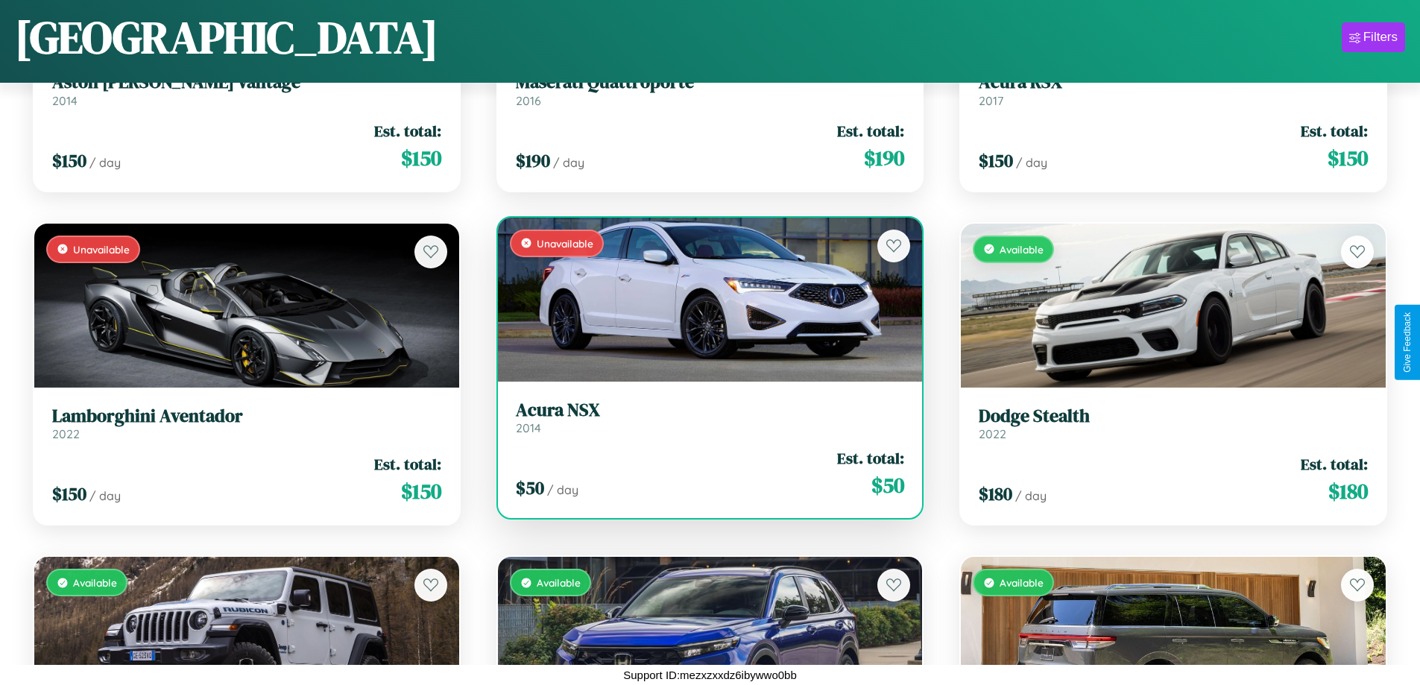
click at [704, 417] on h3 "Acura NSX" at bounding box center [710, 410] width 389 height 22
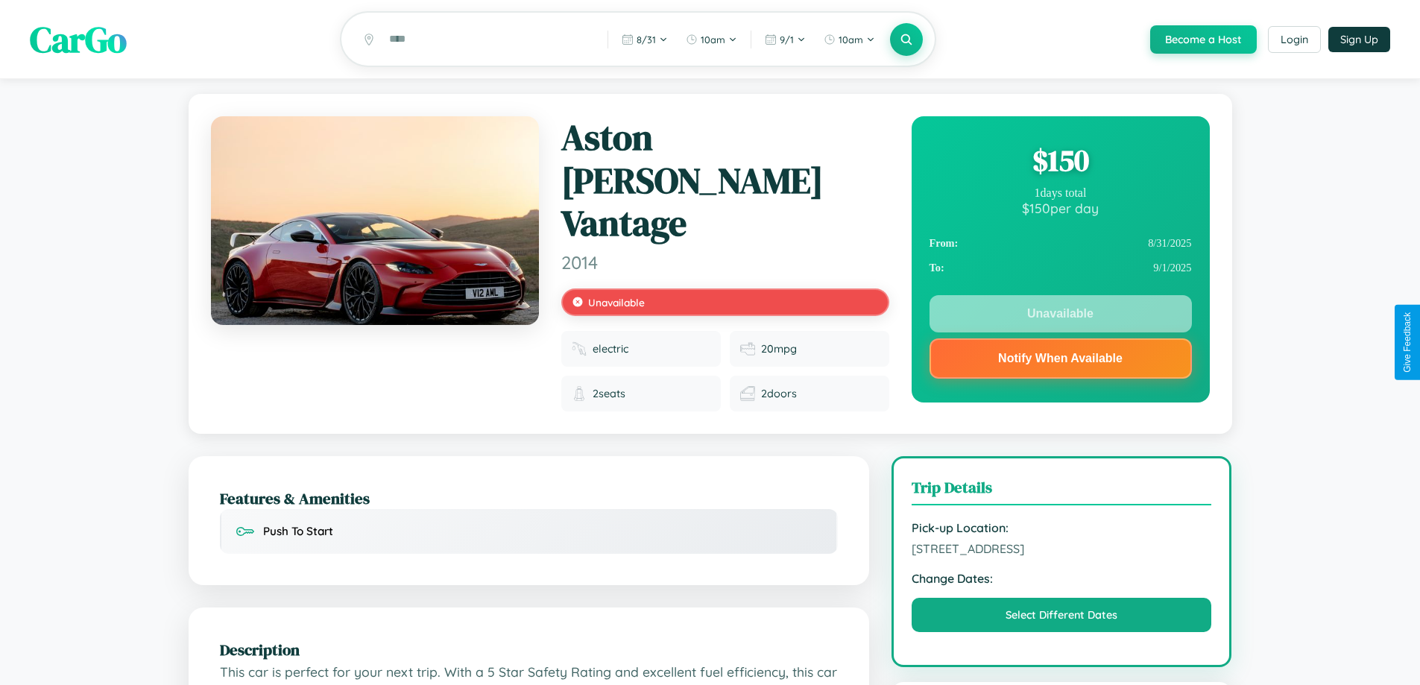
click at [1060, 162] on div "$ 150" at bounding box center [1060, 160] width 262 height 40
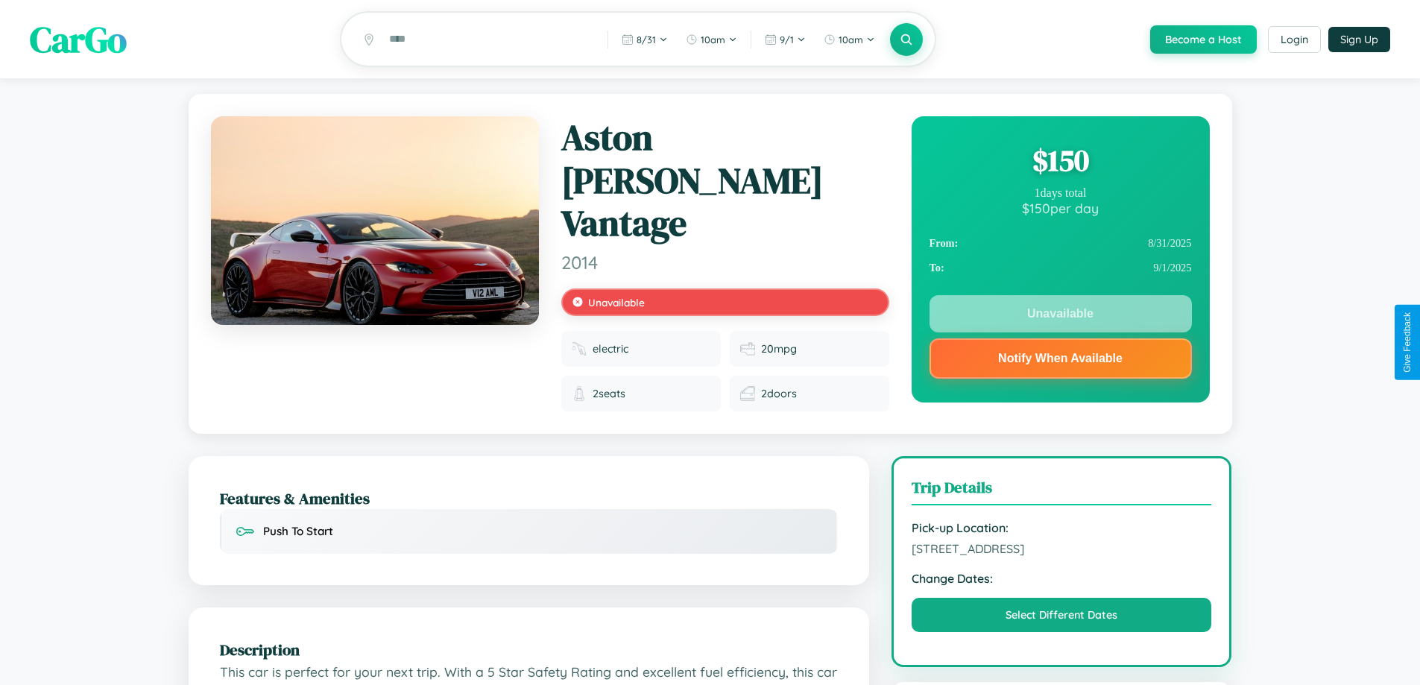
click at [1060, 162] on div "$ 150" at bounding box center [1060, 160] width 262 height 40
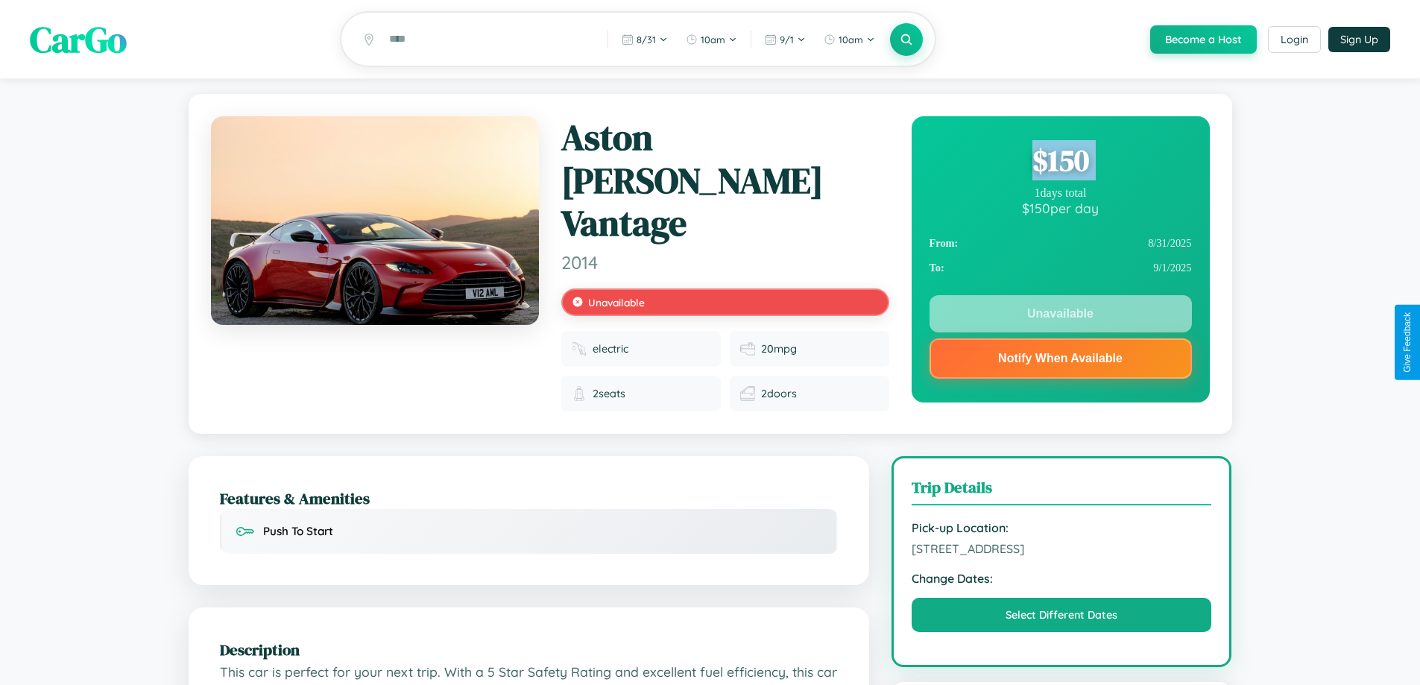
click at [1060, 162] on div "$ 150" at bounding box center [1060, 160] width 262 height 40
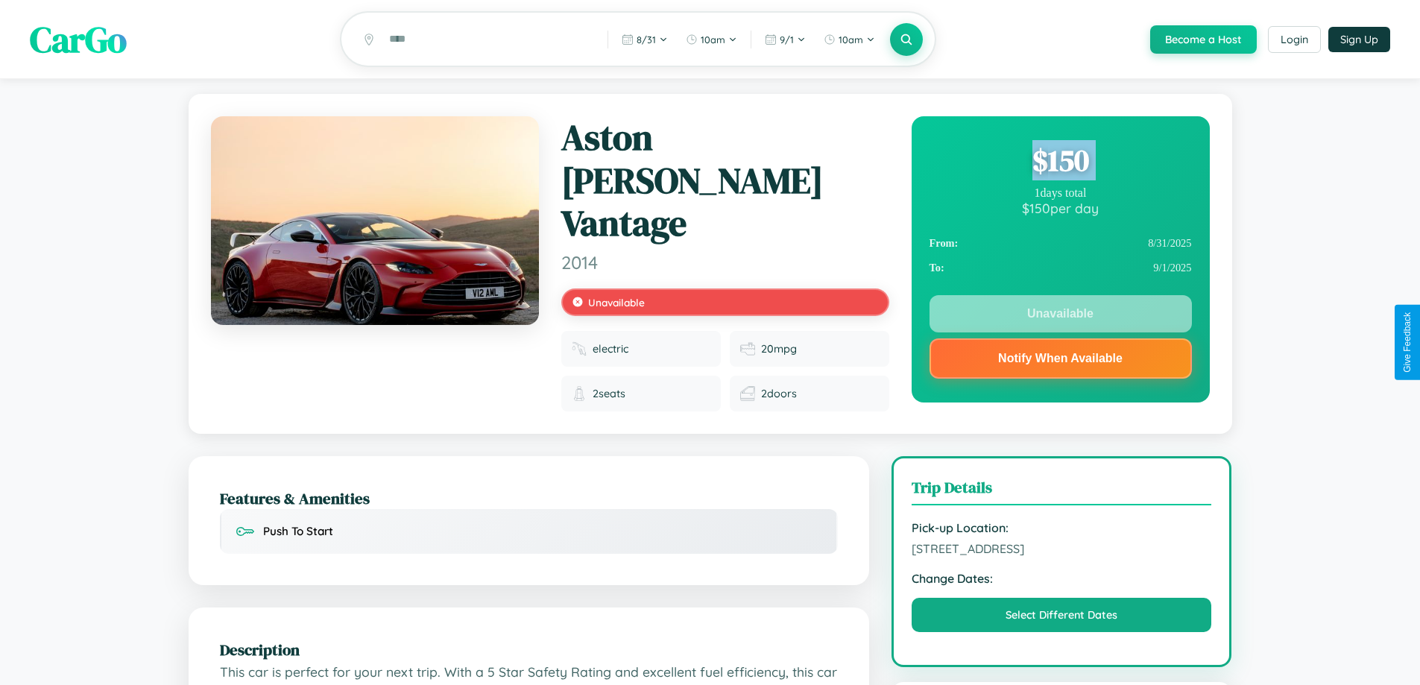
click at [1060, 162] on div "$ 150" at bounding box center [1060, 160] width 262 height 40
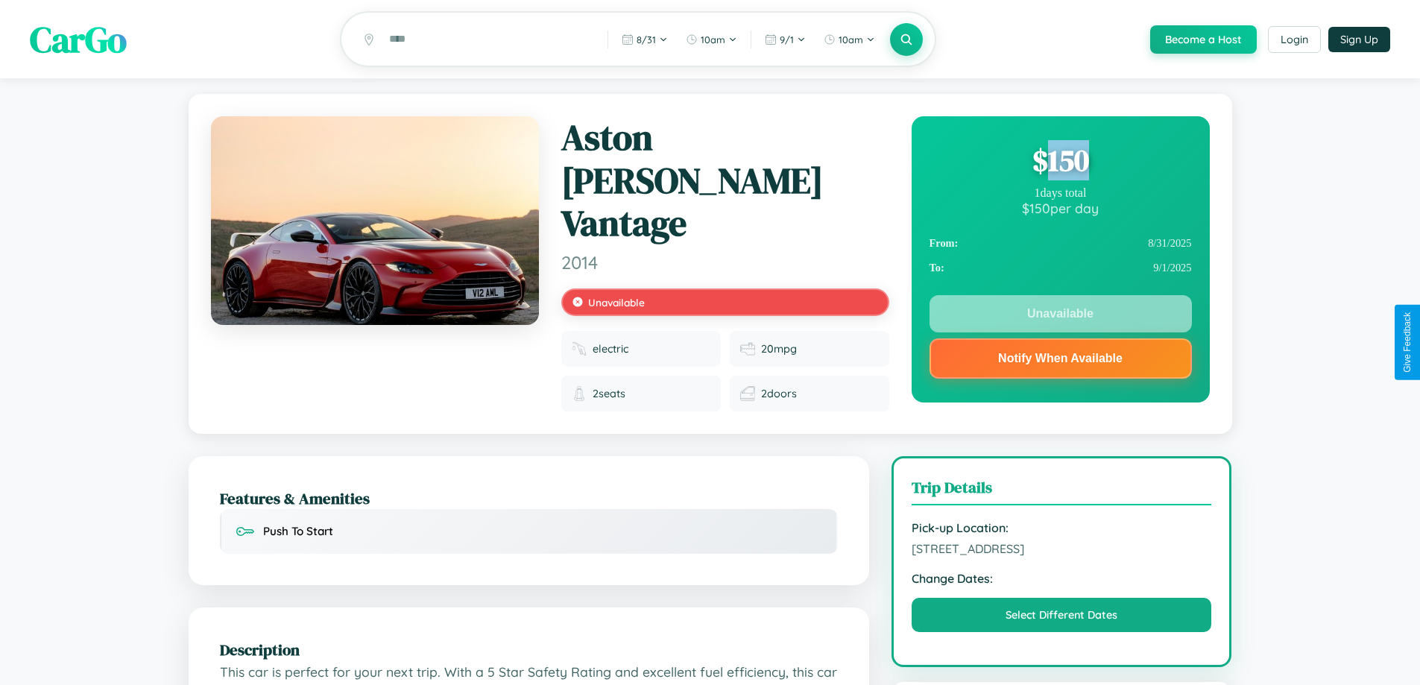
click at [1060, 162] on div "$ 150" at bounding box center [1060, 160] width 262 height 40
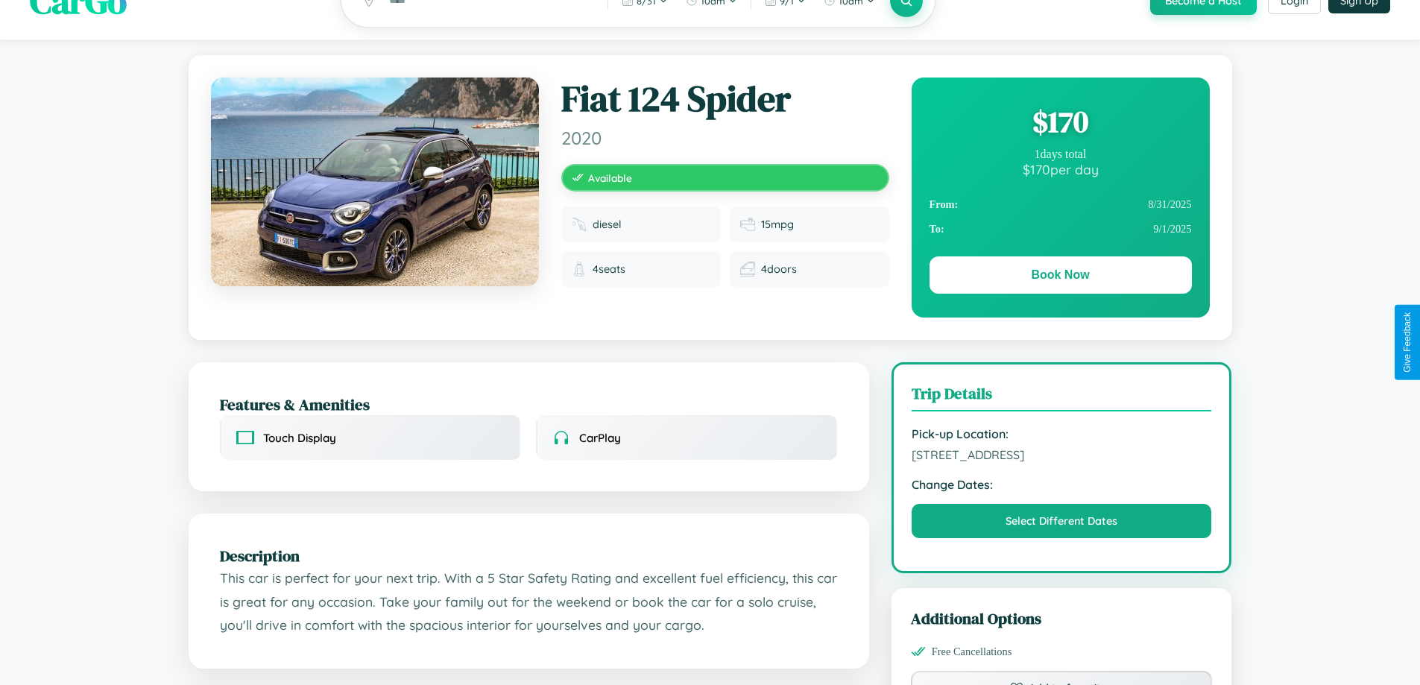
scroll to position [154, 0]
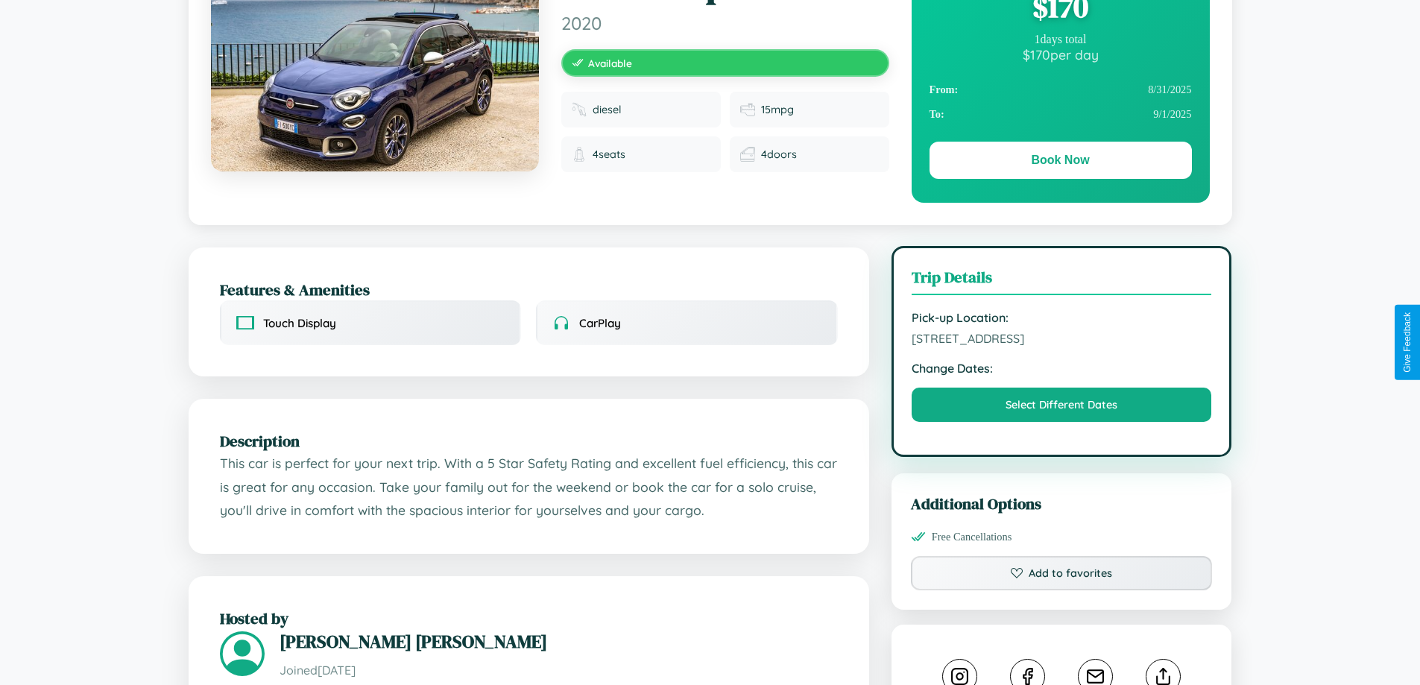
click at [1061, 341] on span "9563 Spring Street Bangalore Karnataka 28018 India" at bounding box center [1062, 338] width 300 height 15
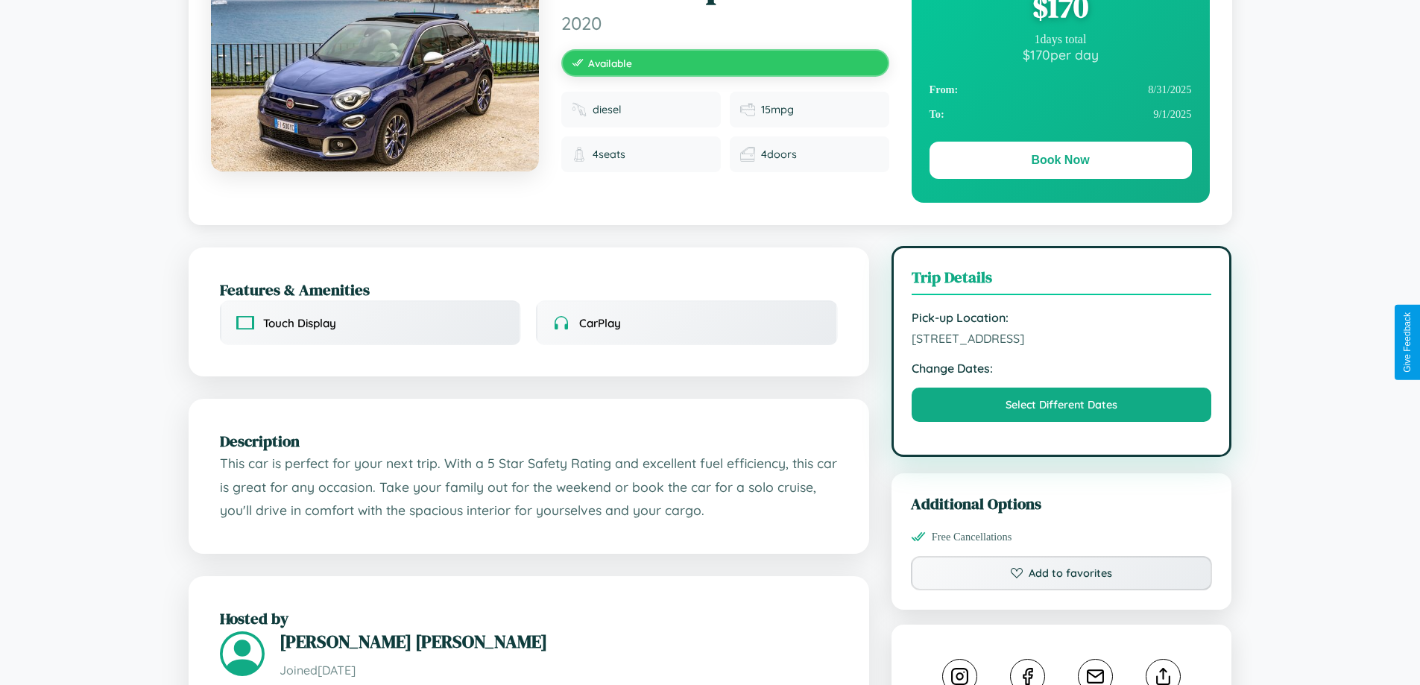
click at [1061, 341] on span "9563 Spring Street Bangalore Karnataka 28018 India" at bounding box center [1062, 338] width 300 height 15
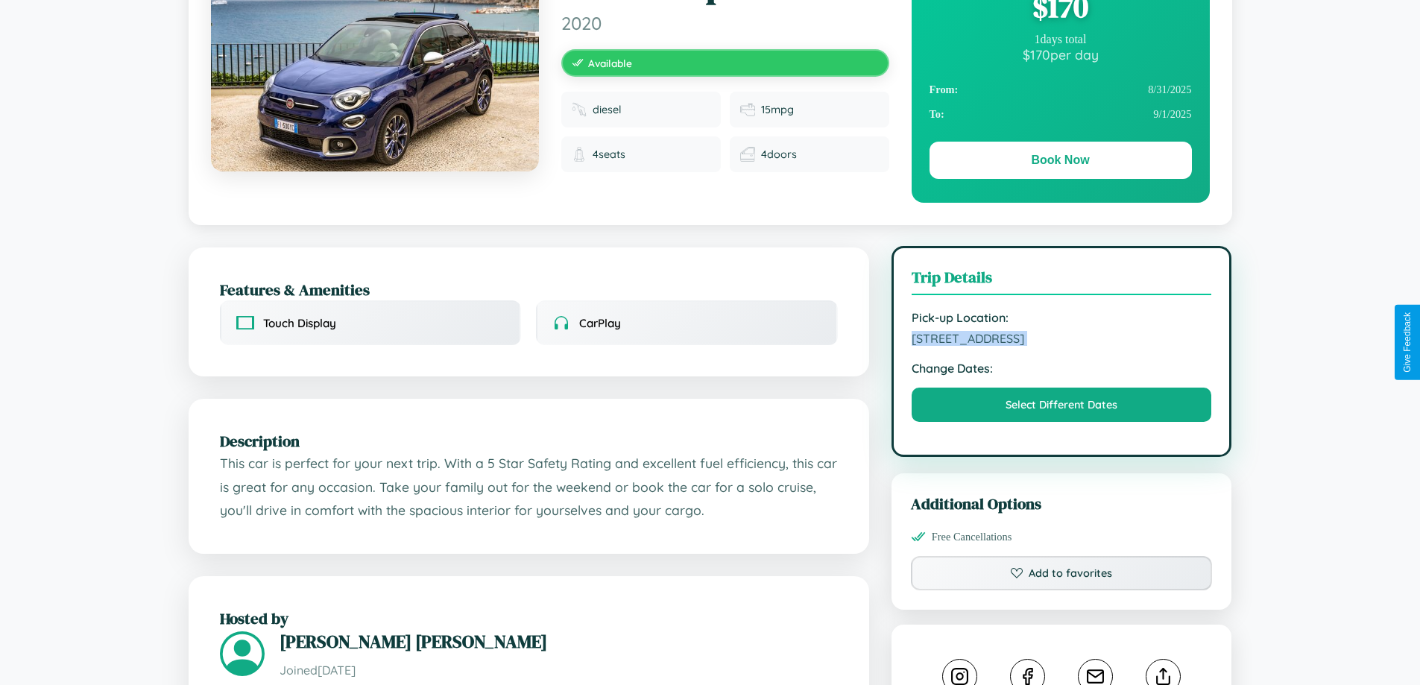
click at [1061, 341] on span "9563 Spring Street Bangalore Karnataka 28018 India" at bounding box center [1062, 338] width 300 height 15
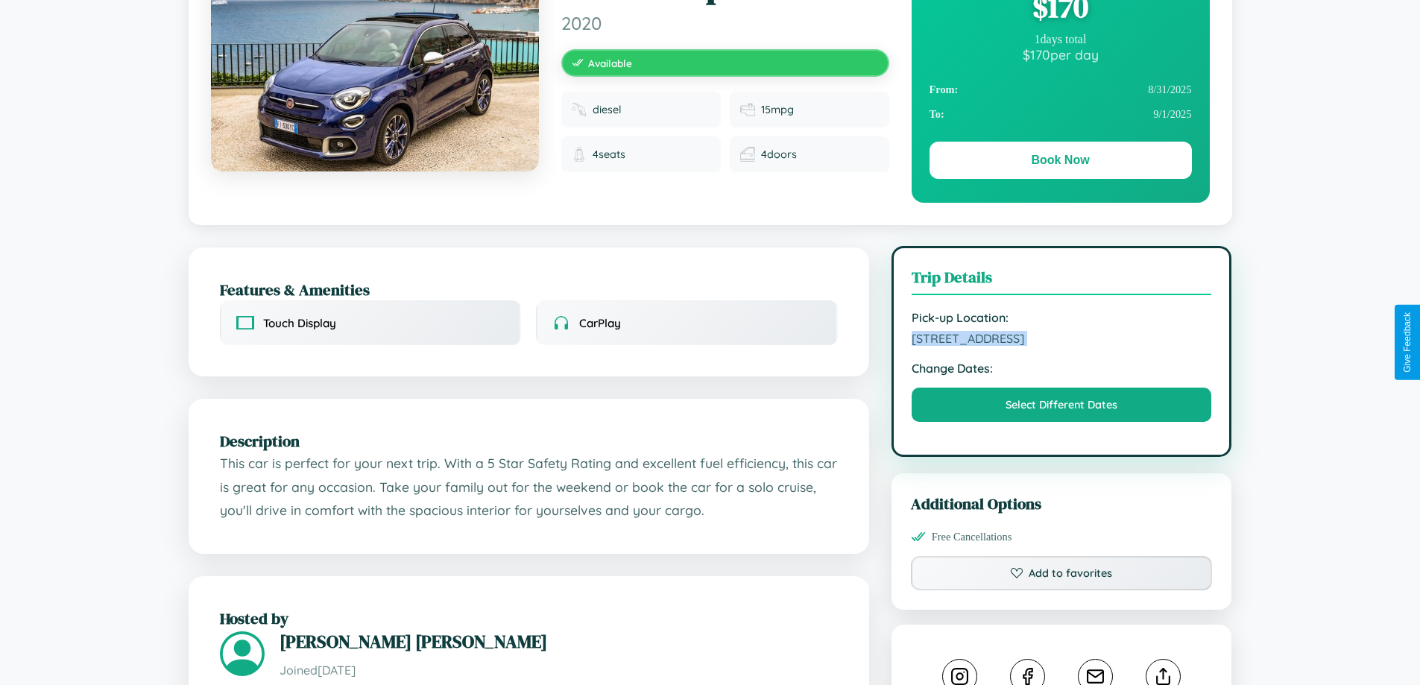
click at [1061, 341] on span "9563 Spring Street Bangalore Karnataka 28018 India" at bounding box center [1062, 338] width 300 height 15
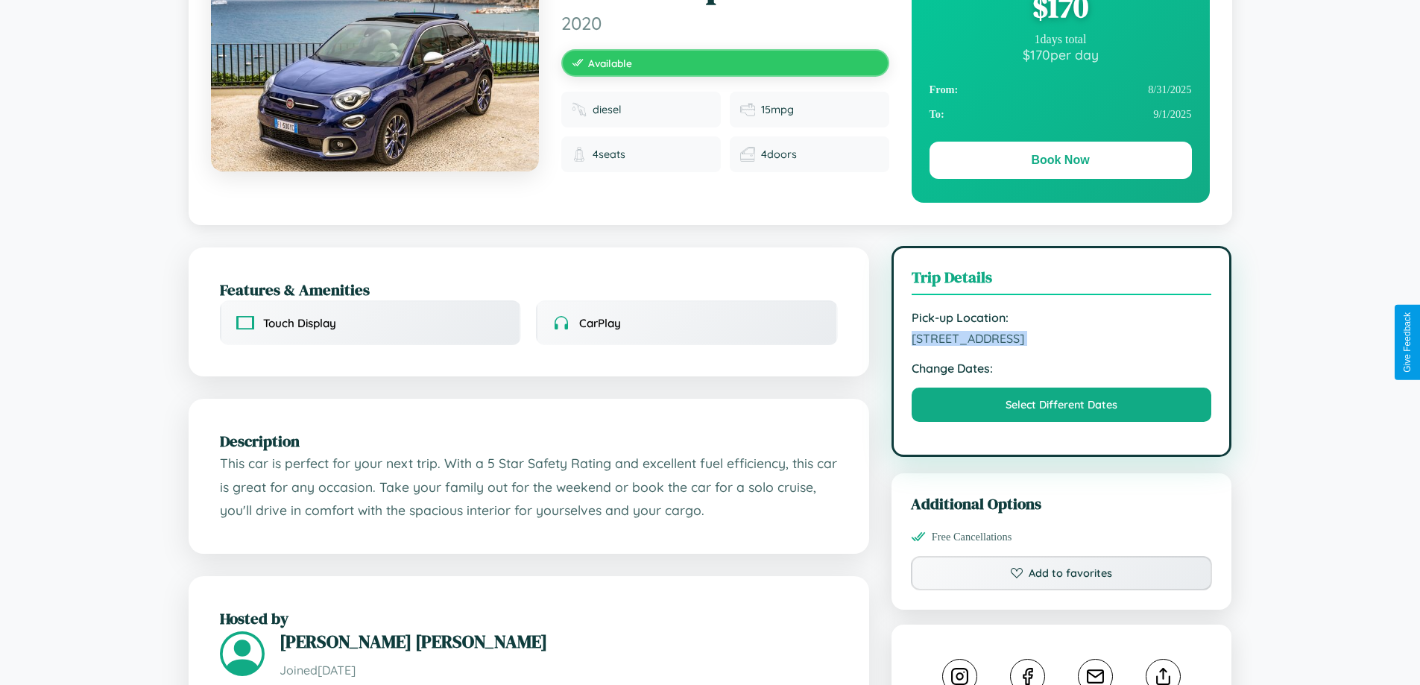
click at [1061, 341] on span "9563 Spring Street Bangalore Karnataka 28018 India" at bounding box center [1062, 338] width 300 height 15
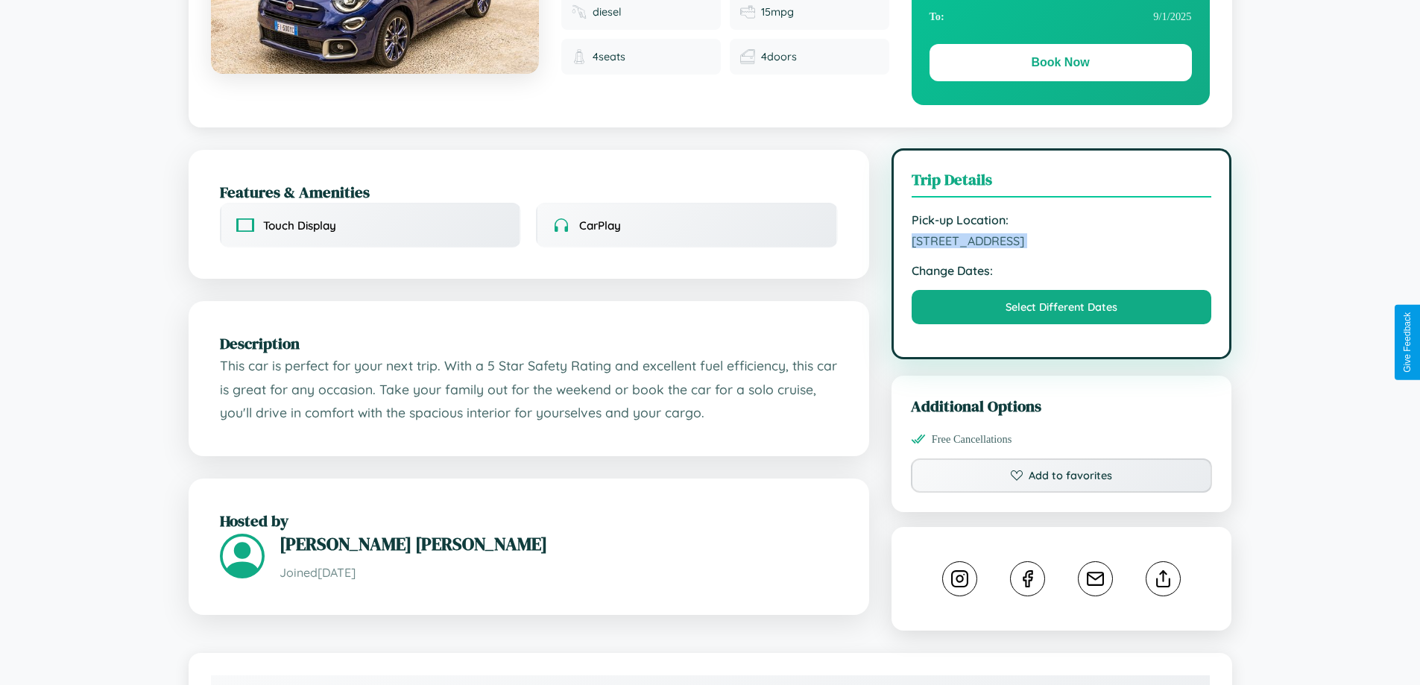
scroll to position [387, 0]
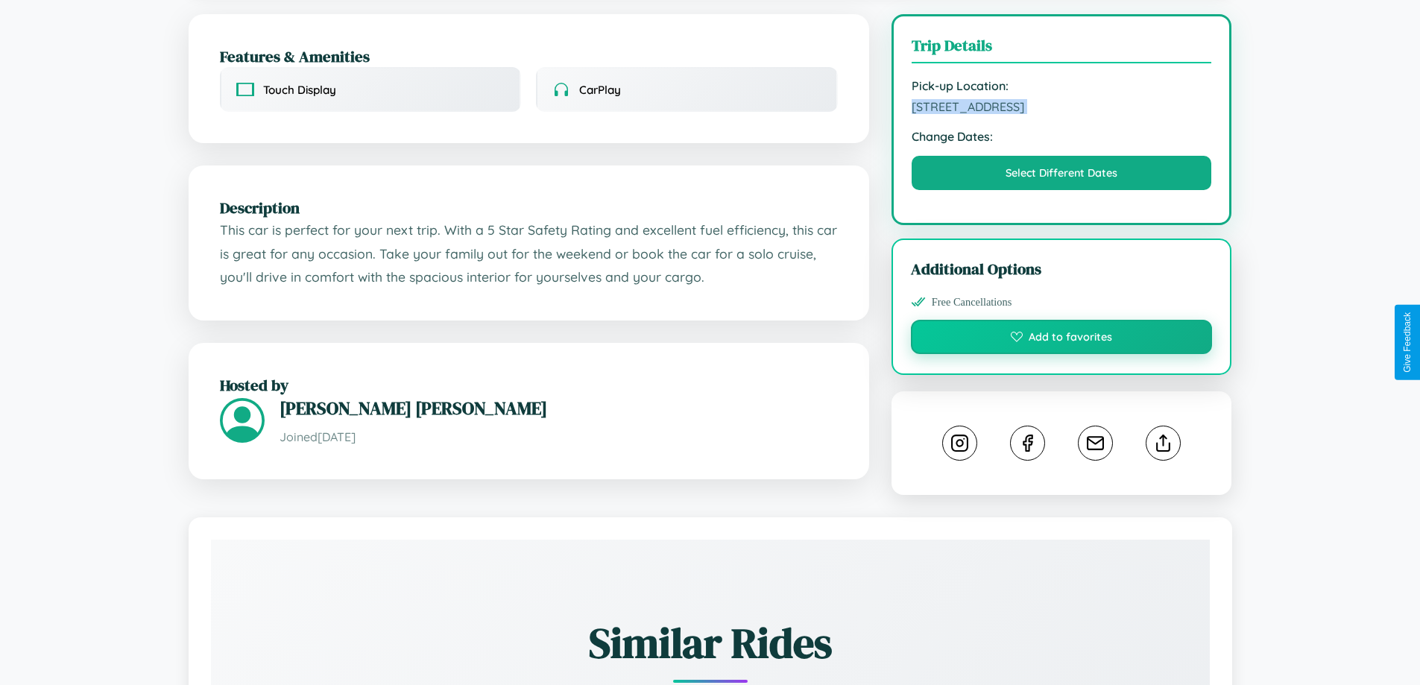
click at [1061, 339] on button "Add to favorites" at bounding box center [1062, 337] width 302 height 34
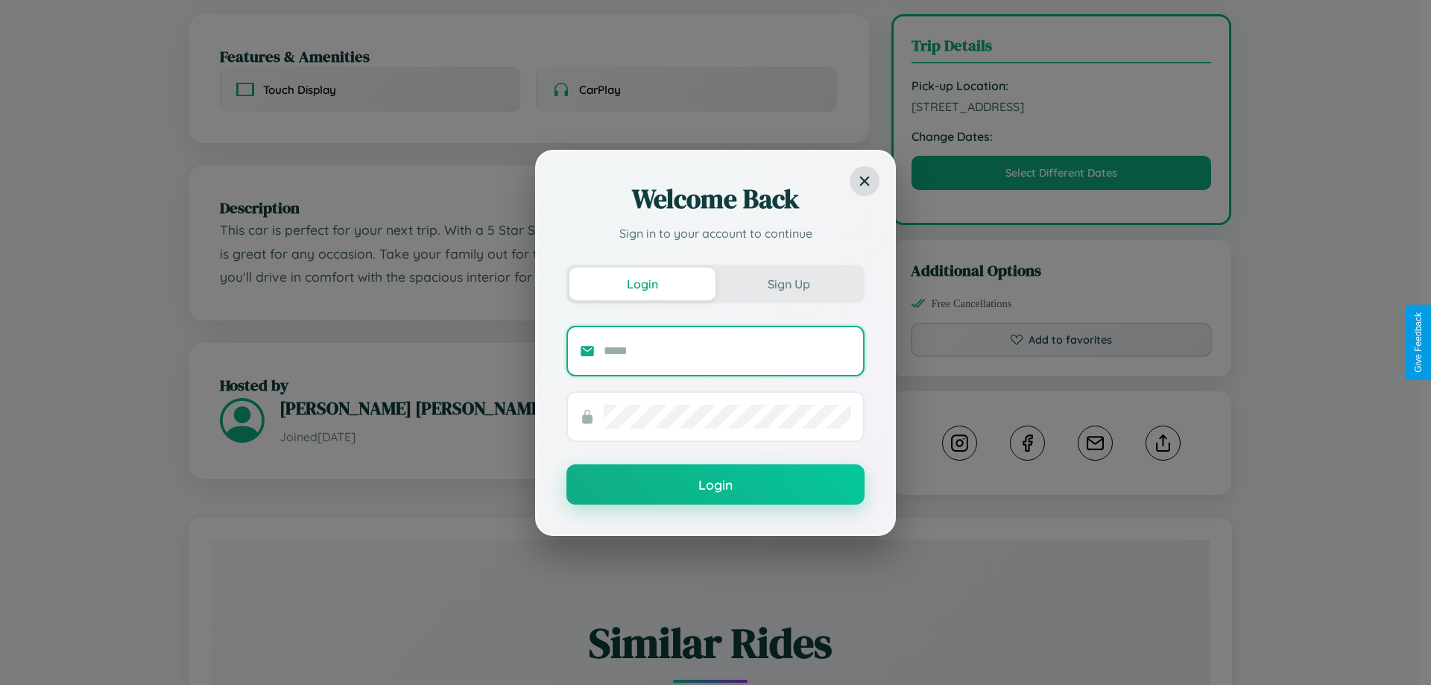
click at [727, 350] on input "text" at bounding box center [727, 351] width 247 height 24
type input "**********"
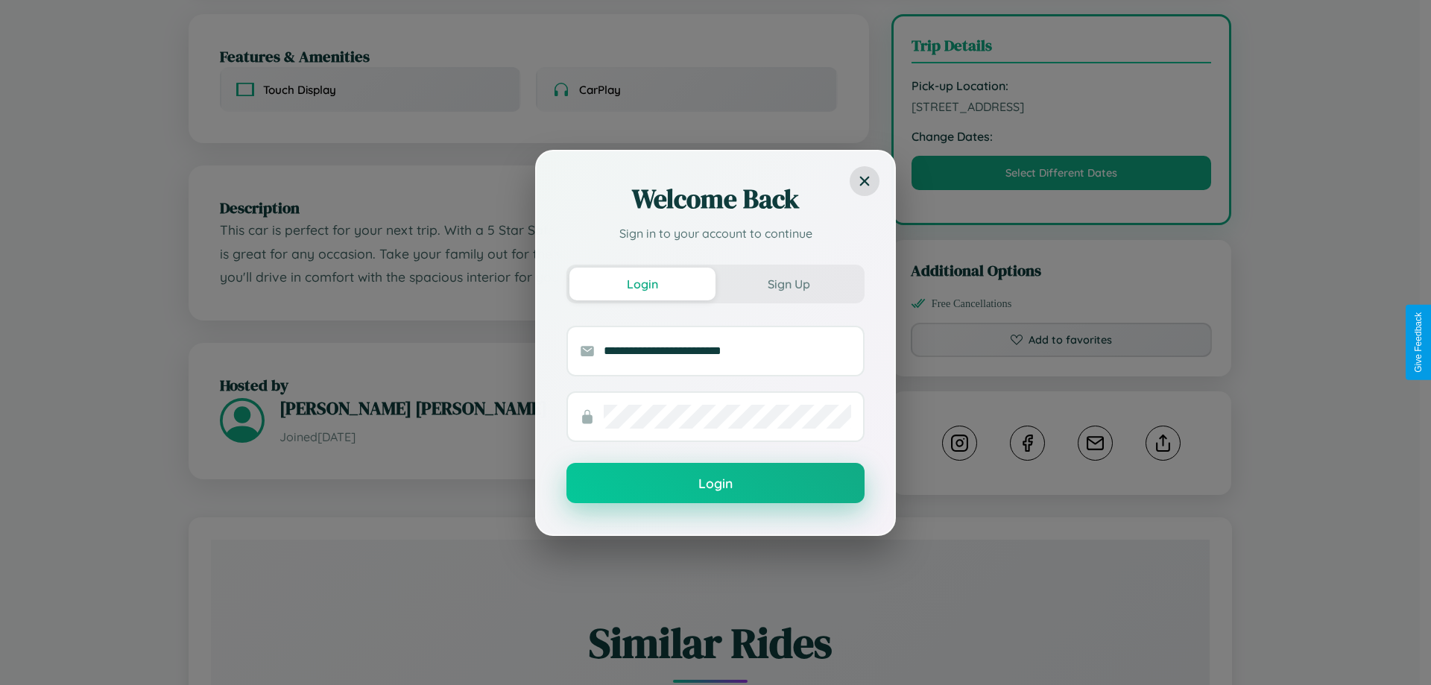
click at [716, 484] on button "Login" at bounding box center [715, 483] width 298 height 40
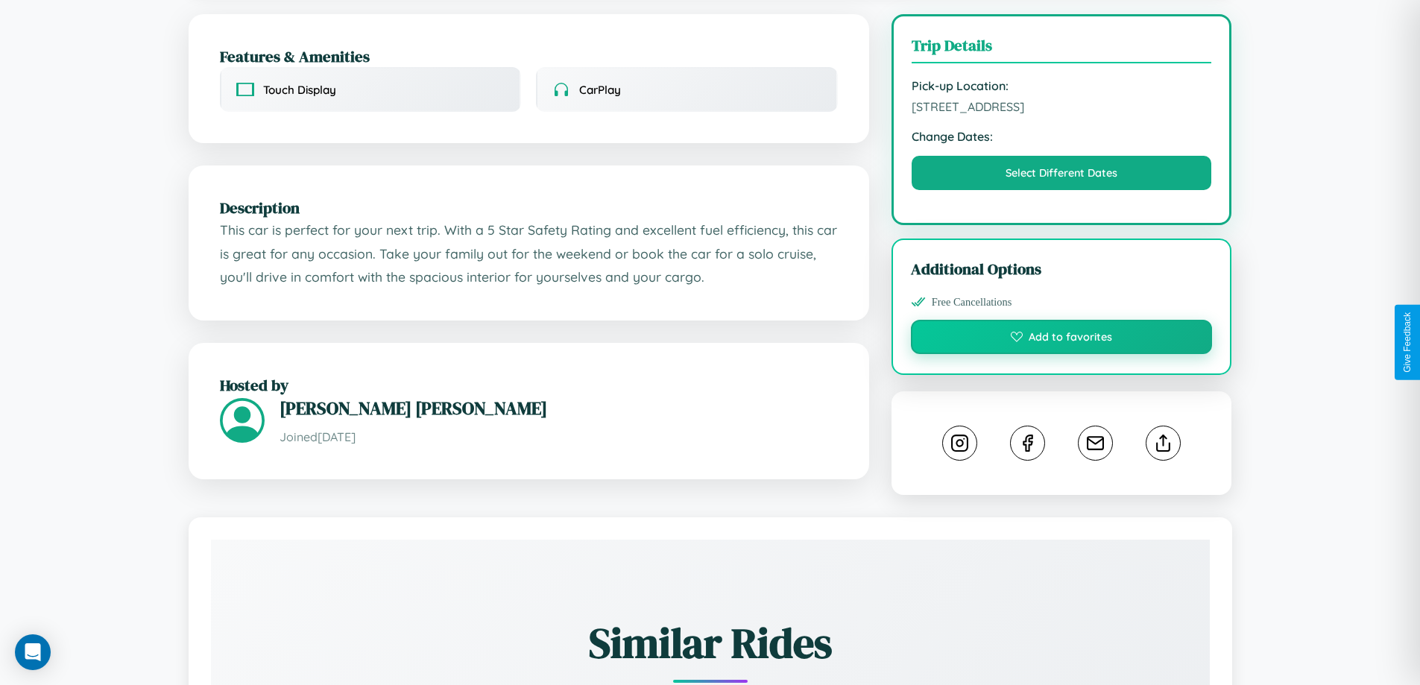
click at [1061, 339] on button "Add to favorites" at bounding box center [1062, 337] width 302 height 34
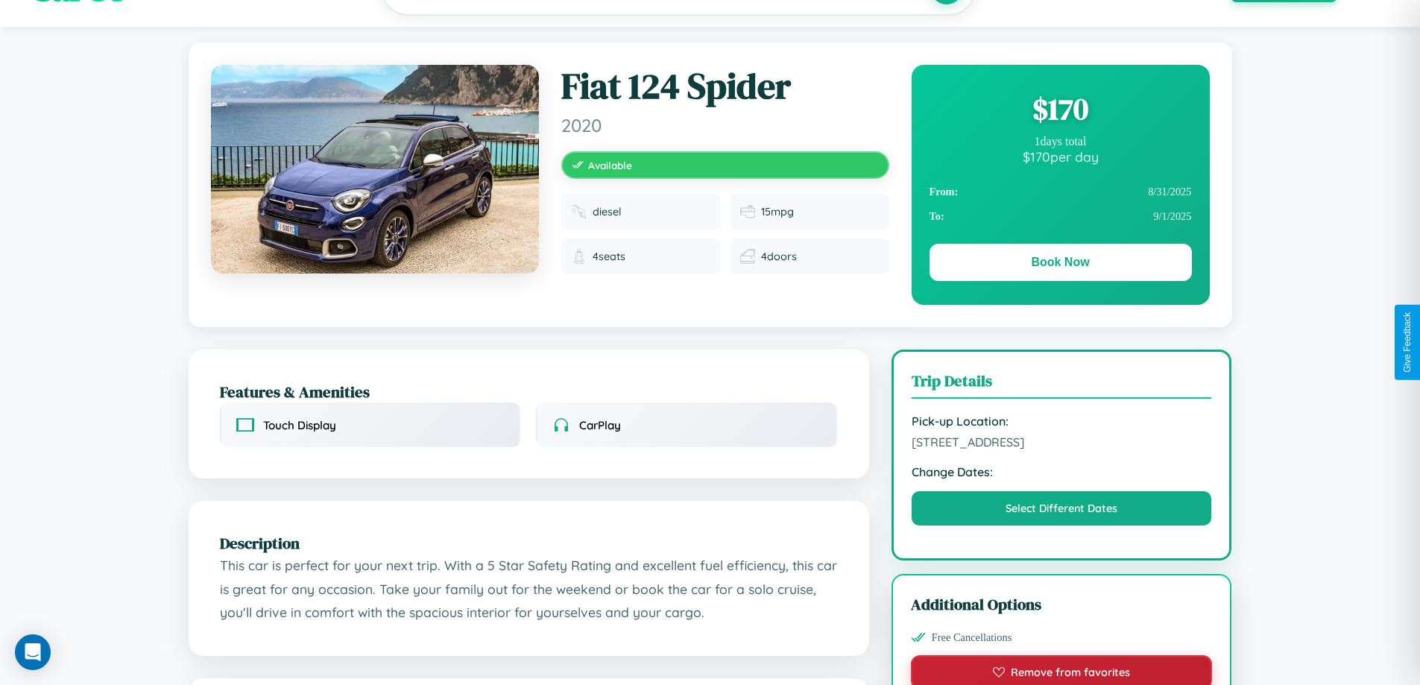
scroll to position [0, 0]
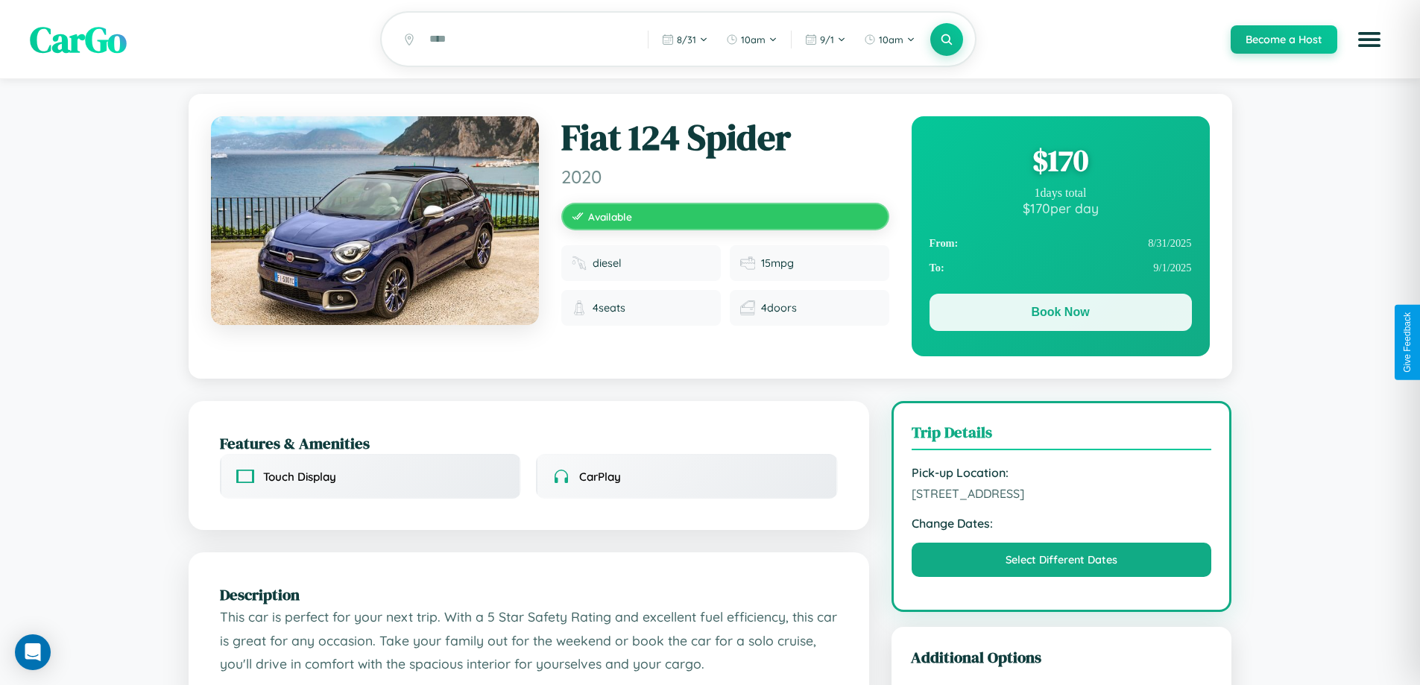
click at [1060, 315] on button "Book Now" at bounding box center [1060, 312] width 262 height 37
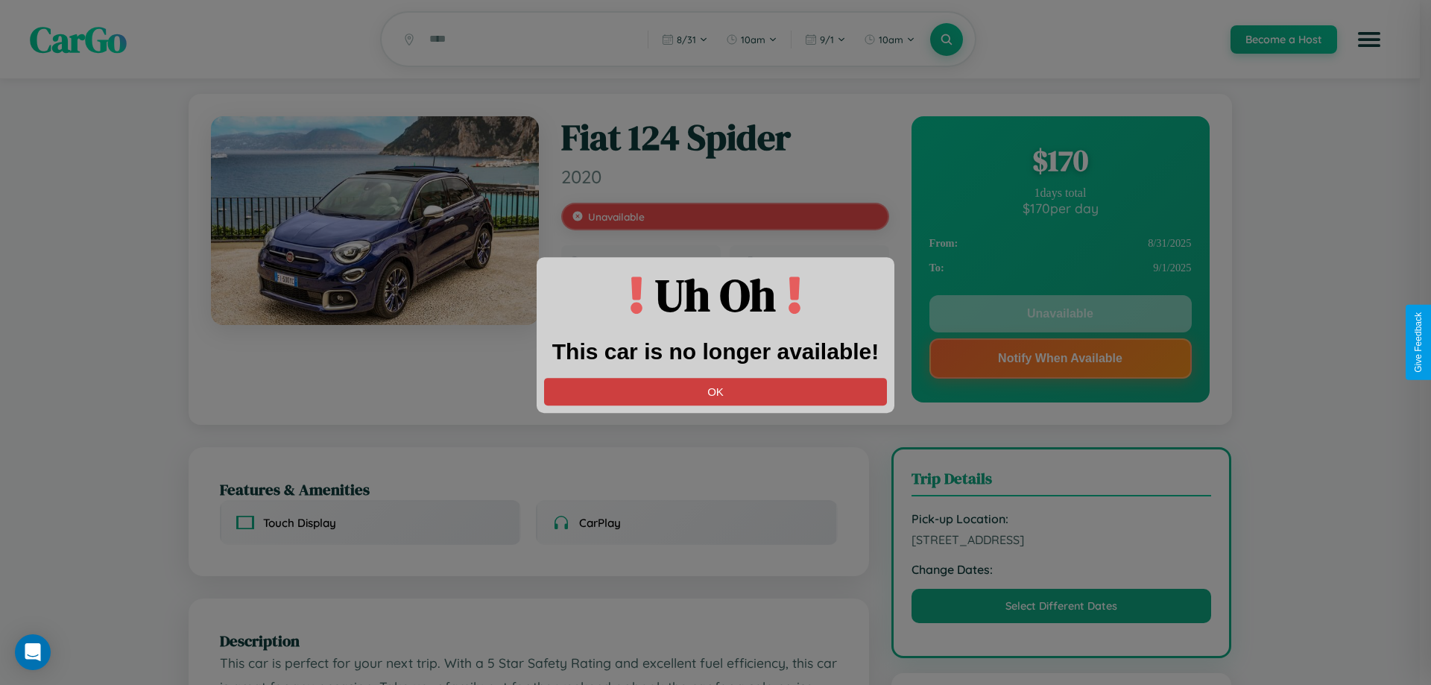
click at [716, 391] on button "OK" at bounding box center [715, 392] width 343 height 28
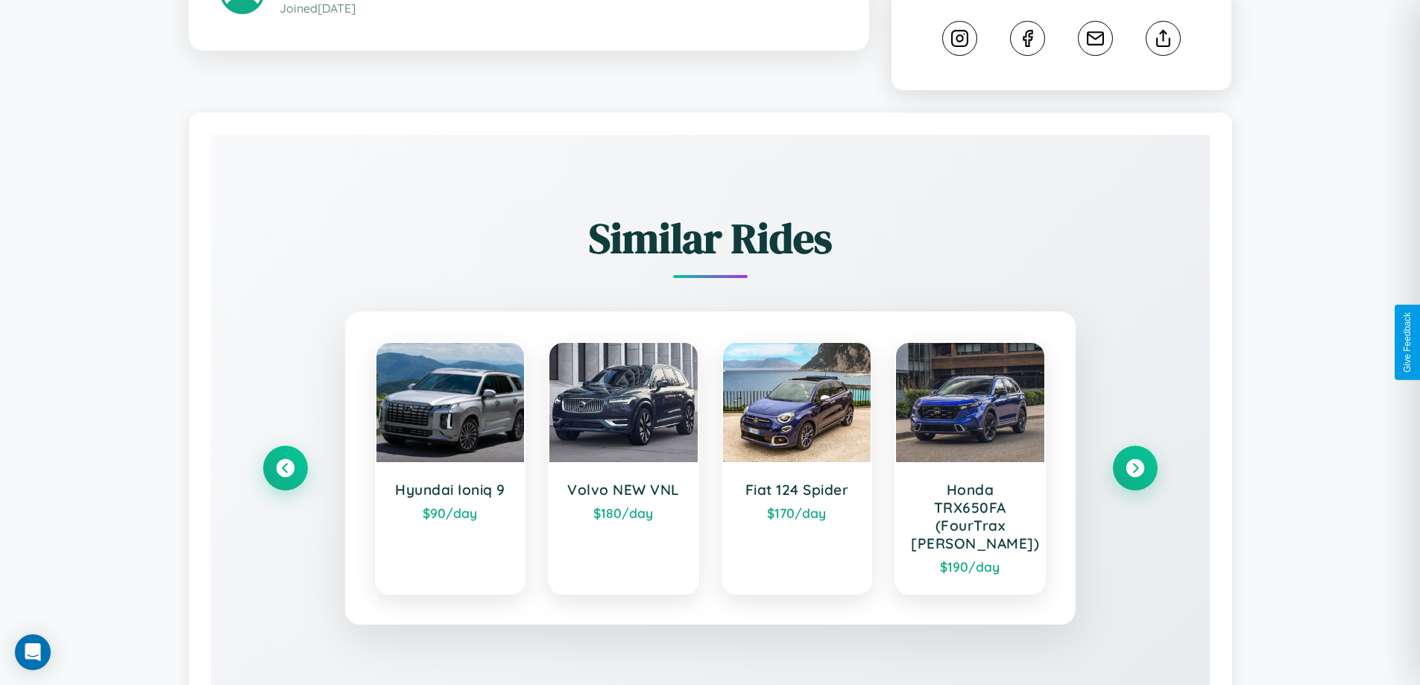
scroll to position [912, 0]
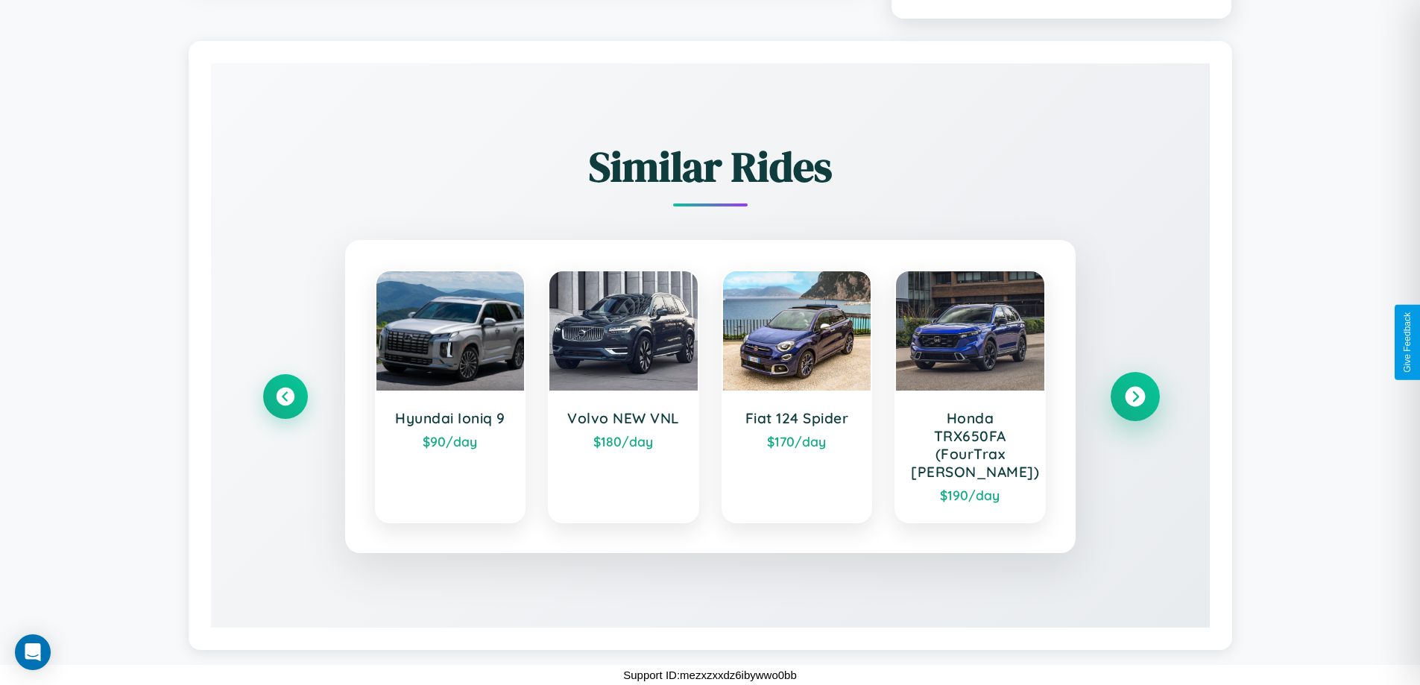
click at [1134, 397] on icon at bounding box center [1135, 397] width 20 height 20
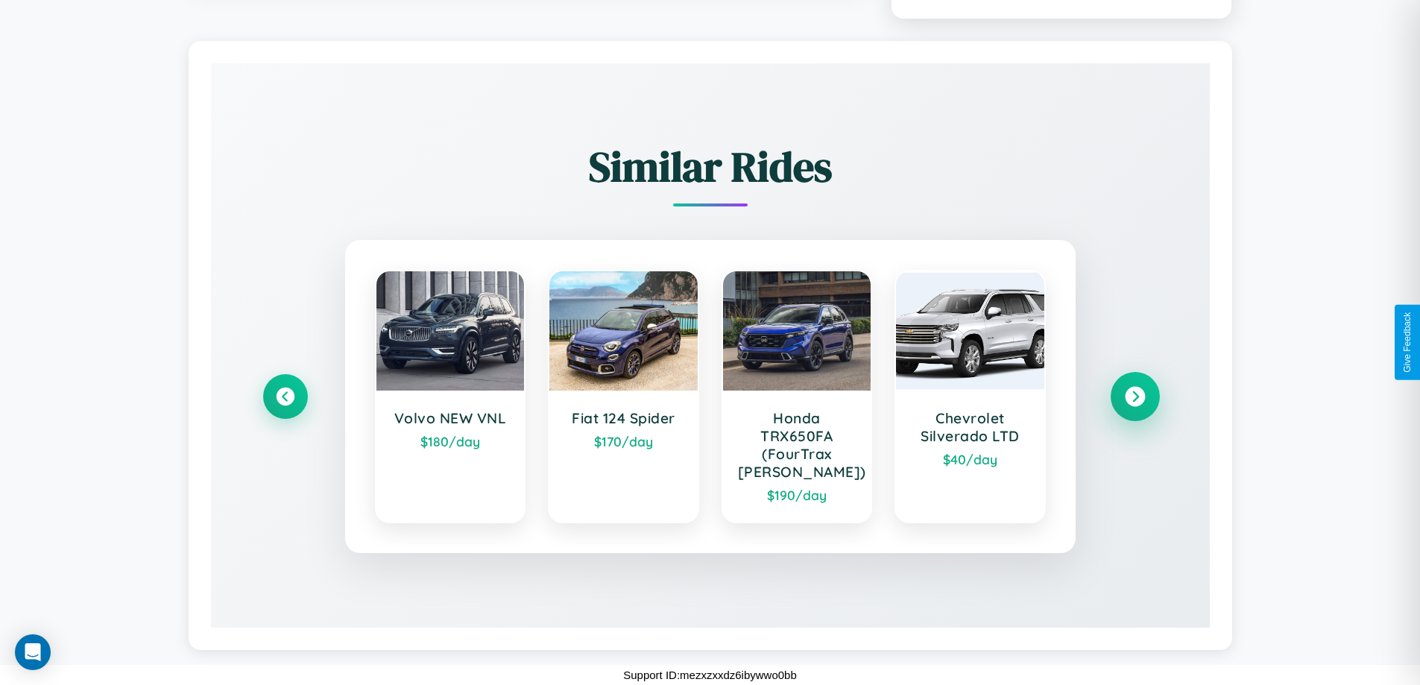
click at [1134, 397] on icon at bounding box center [1135, 397] width 20 height 20
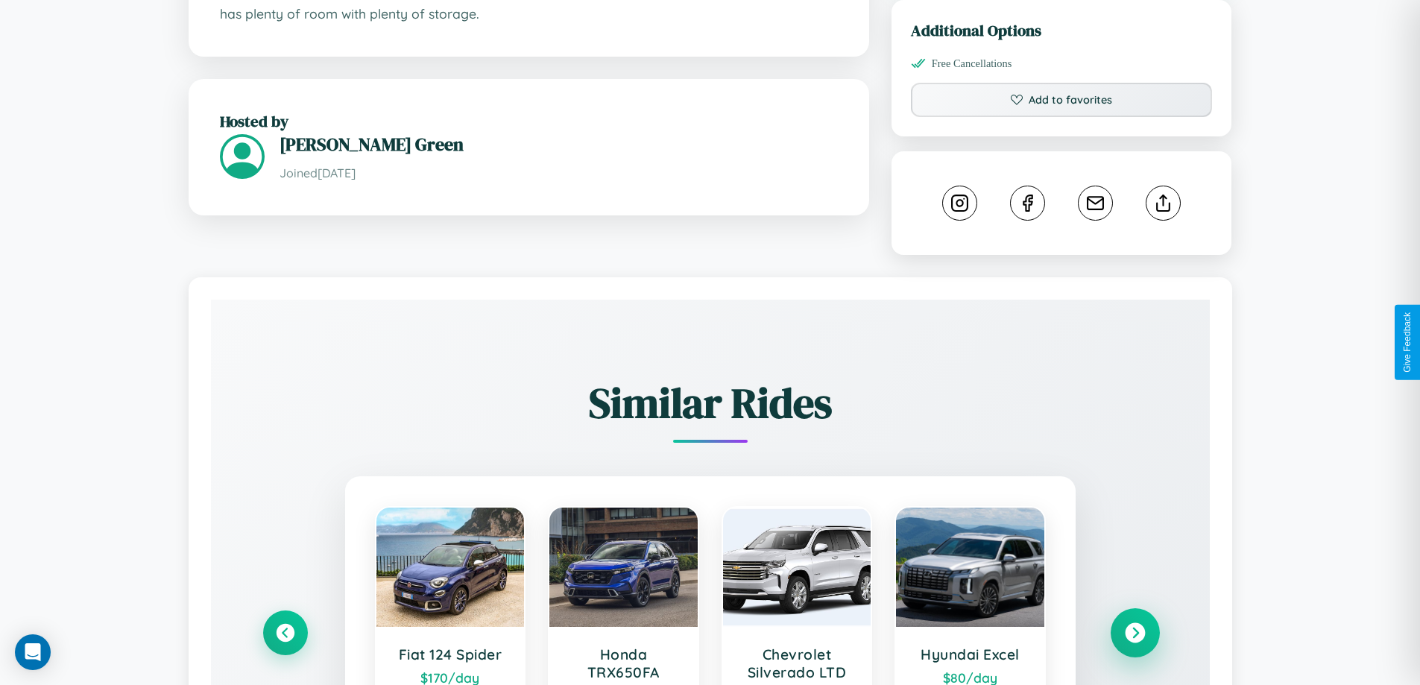
scroll to position [536, 0]
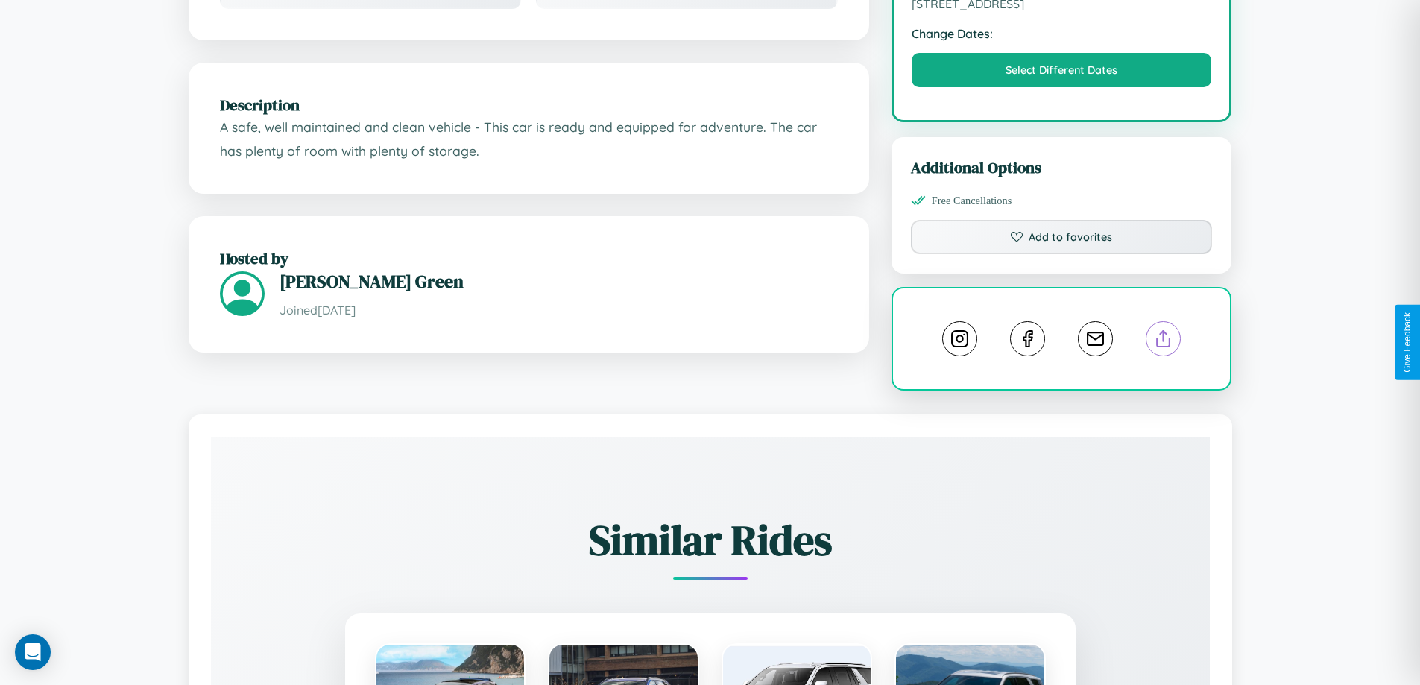
click at [1163, 341] on line at bounding box center [1163, 336] width 0 height 10
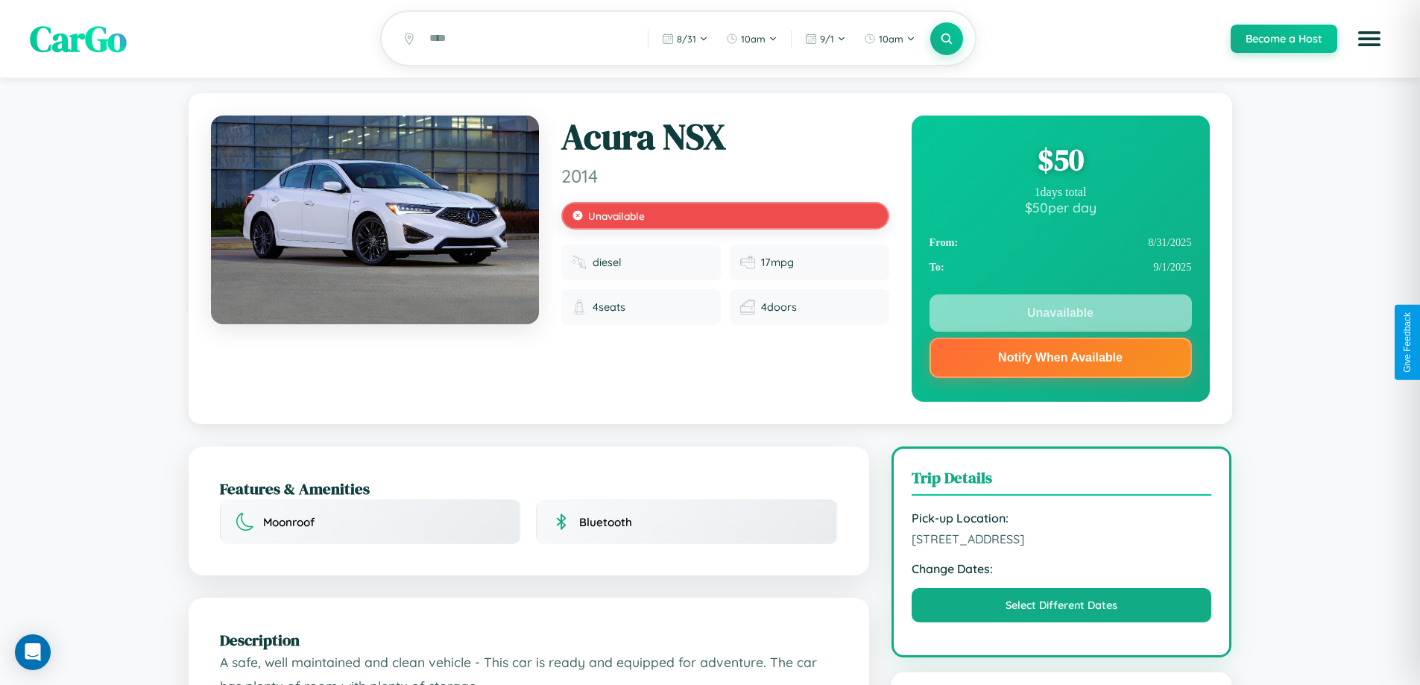
scroll to position [0, 0]
